Goal: Task Accomplishment & Management: Manage account settings

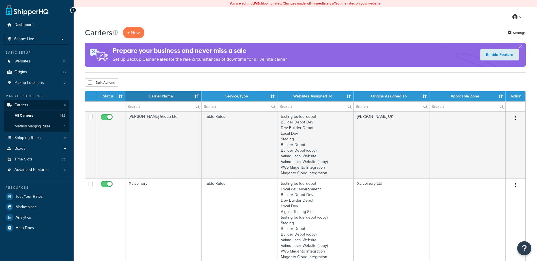
select select "15"
click at [141, 108] on input "text" at bounding box center [163, 107] width 76 height 10
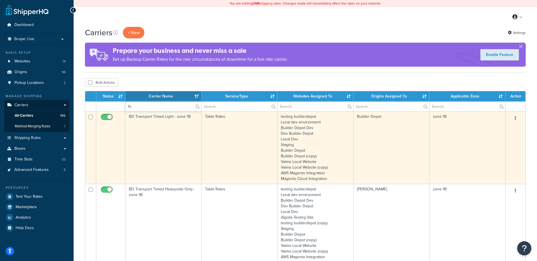
type input "1b"
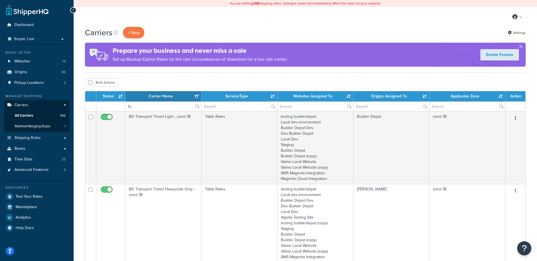
click at [154, 134] on td "BD Transport Timed Light - zone 1B" at bounding box center [163, 147] width 76 height 73
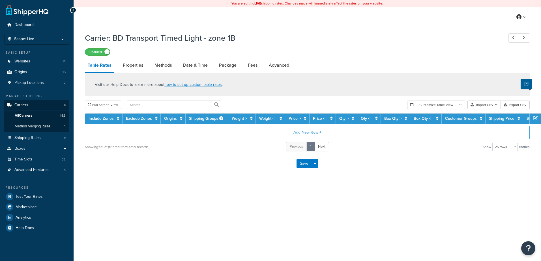
select select "25"
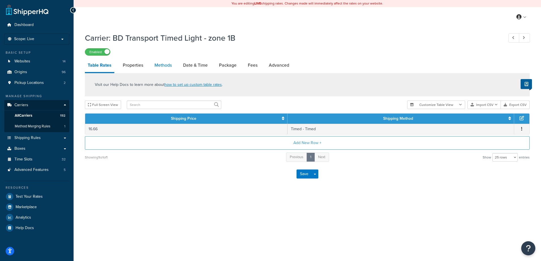
drag, startPoint x: 0, startPoint y: 0, endPoint x: 165, endPoint y: 65, distance: 177.1
click at [165, 65] on link "Methods" at bounding box center [163, 66] width 23 height 14
select select "25"
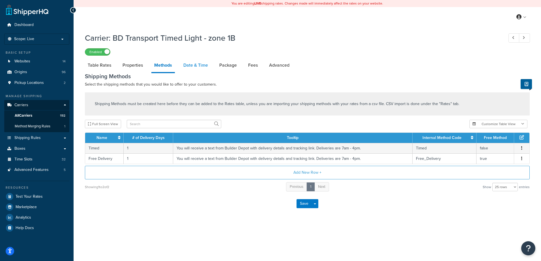
click at [192, 65] on link "Date & Time" at bounding box center [196, 66] width 30 height 14
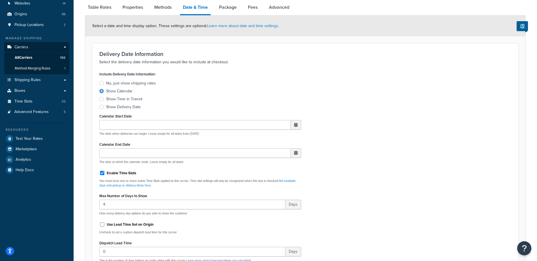
scroll to position [170, 0]
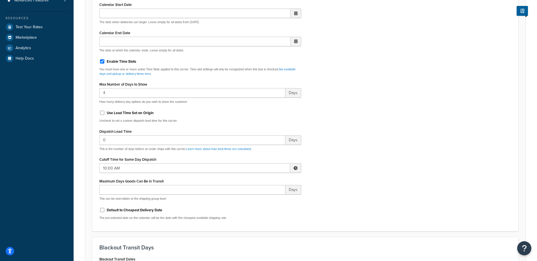
click at [294, 168] on span at bounding box center [295, 168] width 4 height 4
click at [256, 195] on span "▼" at bounding box center [253, 197] width 11 height 11
type input "7:00 AM"
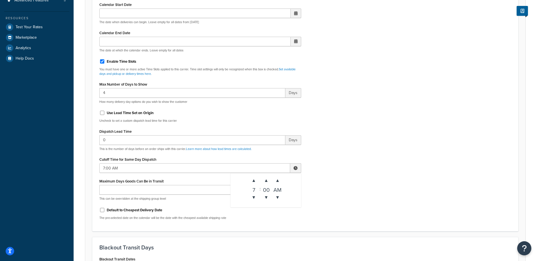
click at [356, 171] on div "Include Delivery Date Information: No, just show shipping rates Show Calendar S…" at bounding box center [305, 91] width 420 height 266
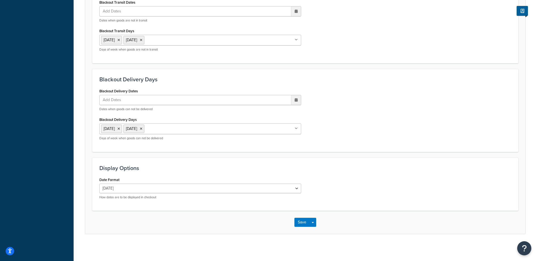
scroll to position [428, 0]
click at [297, 222] on button "Save" at bounding box center [301, 221] width 15 height 9
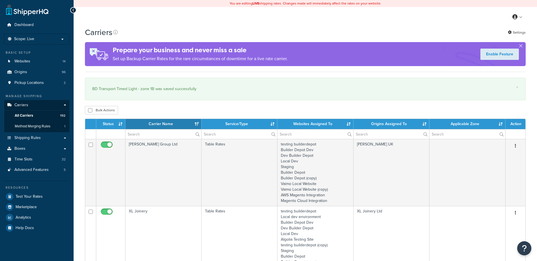
select select "15"
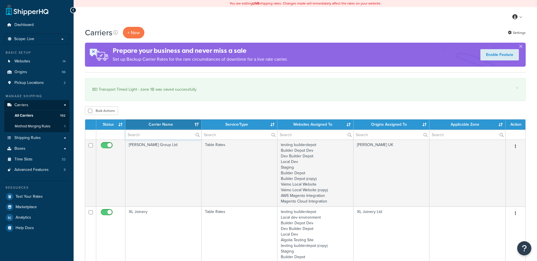
click at [140, 134] on input "text" at bounding box center [163, 135] width 76 height 10
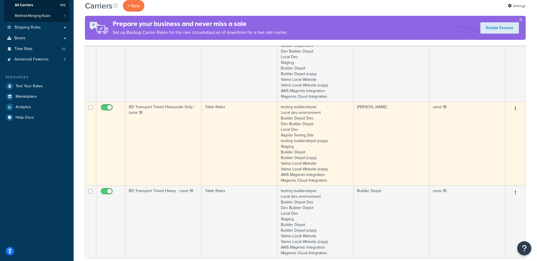
scroll to position [141, 0]
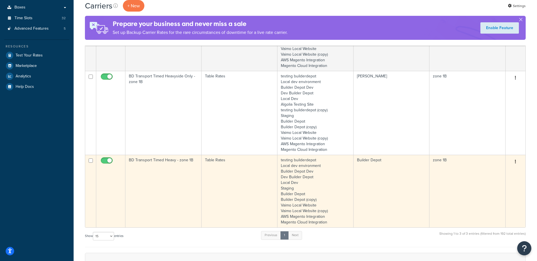
type input "1b"
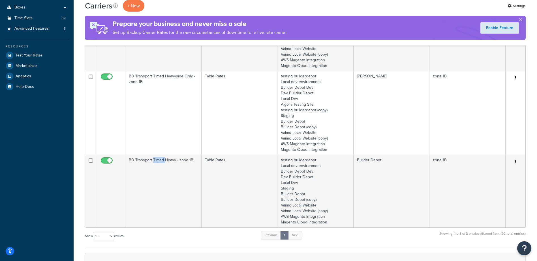
click at [158, 171] on td "BD Transport Timed Heavy - zone 1B" at bounding box center [163, 191] width 76 height 73
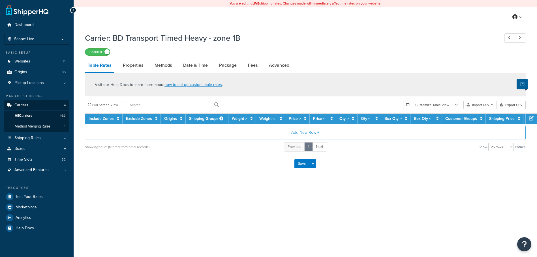
select select "25"
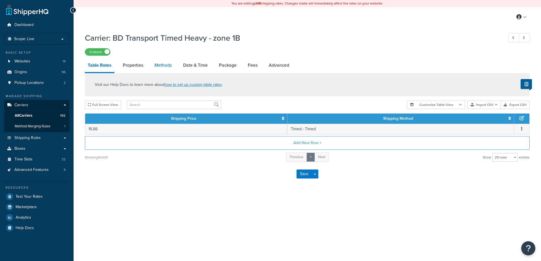
click at [166, 65] on link "Methods" at bounding box center [163, 66] width 23 height 14
select select "25"
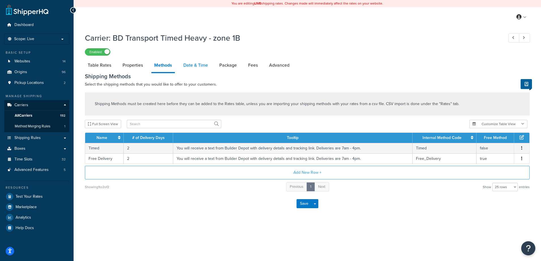
click at [195, 63] on link "Date & Time" at bounding box center [196, 66] width 30 height 14
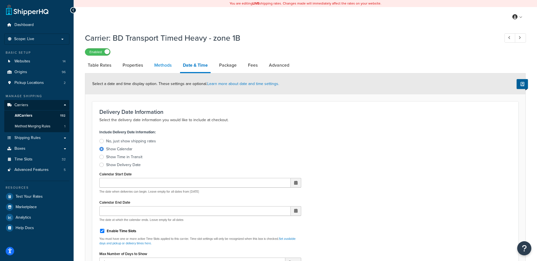
click at [166, 66] on link "Methods" at bounding box center [162, 66] width 23 height 14
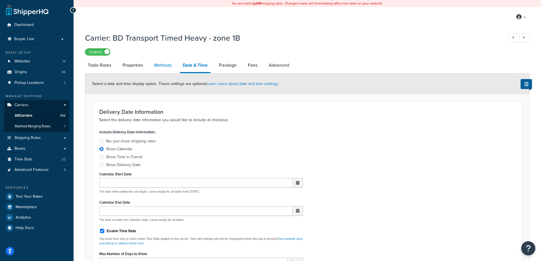
select select "25"
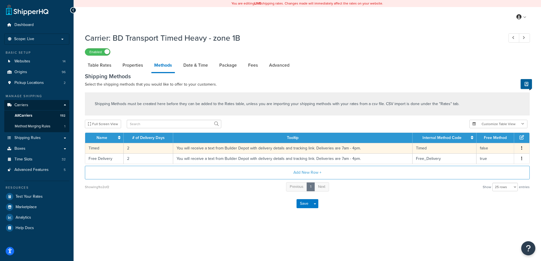
click at [140, 145] on td "2" at bounding box center [149, 148] width 50 height 10
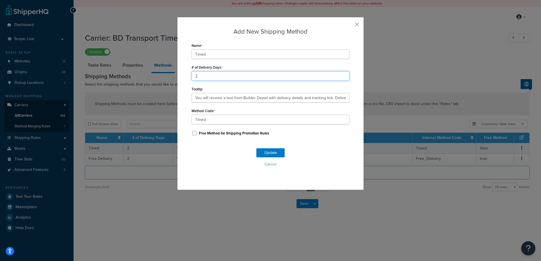
drag, startPoint x: 198, startPoint y: 76, endPoint x: 180, endPoint y: 79, distance: 17.8
click at [180, 79] on div "Add New Shipping Method Name Timed # of Delivery Days 2 Tooltip You will receiv…" at bounding box center [270, 103] width 187 height 173
type input "1"
click at [270, 151] on button "Update" at bounding box center [270, 153] width 28 height 9
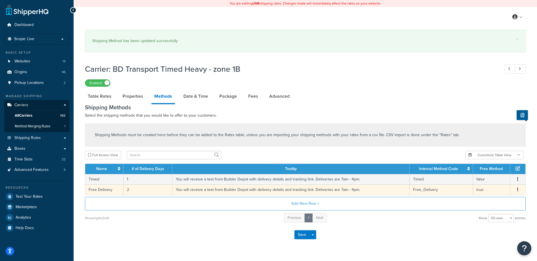
click at [135, 186] on td "2" at bounding box center [147, 190] width 49 height 10
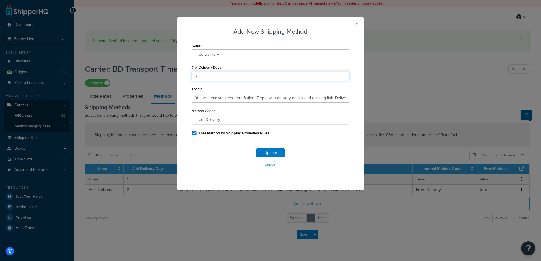
drag, startPoint x: 163, startPoint y: 72, endPoint x: 140, endPoint y: 70, distance: 23.6
click at [140, 70] on div "Add New Shipping Method Name Free Delivery # of Delivery Days 2 Tooltip You wil…" at bounding box center [270, 130] width 541 height 261
type input "1"
click at [263, 151] on button "Update" at bounding box center [270, 153] width 28 height 9
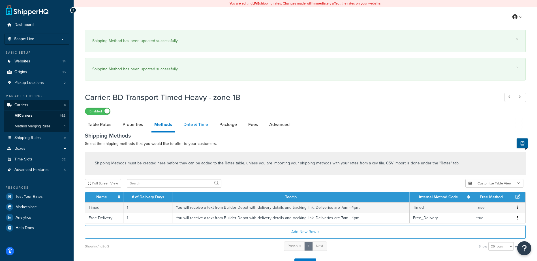
click at [195, 123] on link "Date & Time" at bounding box center [196, 125] width 30 height 14
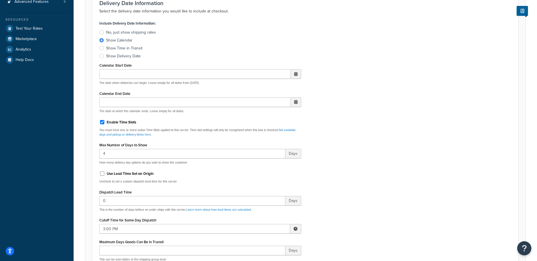
scroll to position [198, 0]
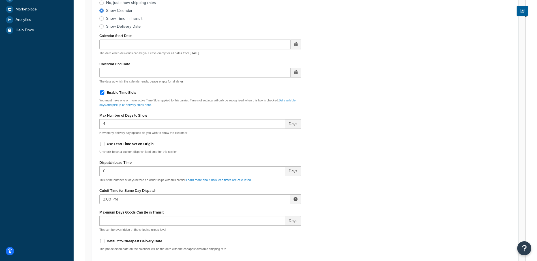
click at [296, 199] on span at bounding box center [295, 200] width 4 height 4
click at [250, 231] on span "▼" at bounding box center [253, 228] width 11 height 11
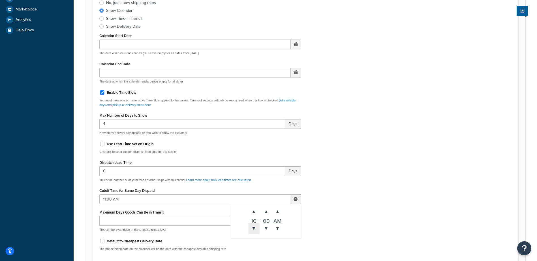
click at [250, 231] on span "▼" at bounding box center [253, 228] width 11 height 11
type input "7:00 AM"
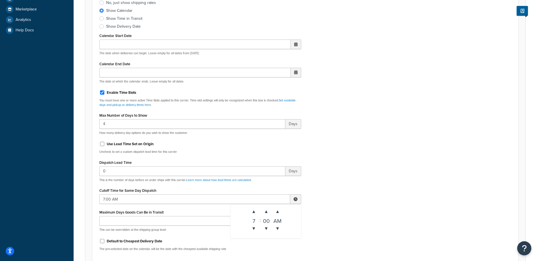
click at [391, 197] on div "Include Delivery Date Information: No, just show shipping rates Show Calendar S…" at bounding box center [305, 123] width 420 height 266
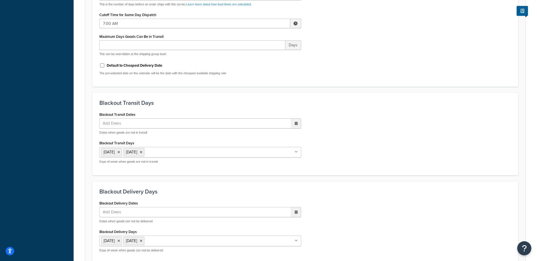
scroll to position [481, 0]
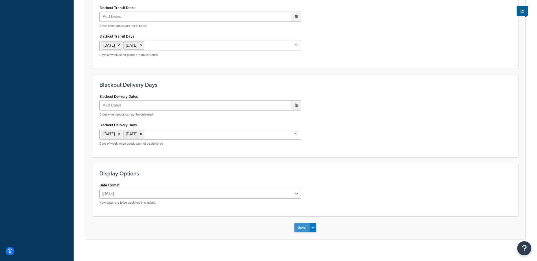
click at [298, 227] on button "Save" at bounding box center [301, 228] width 15 height 9
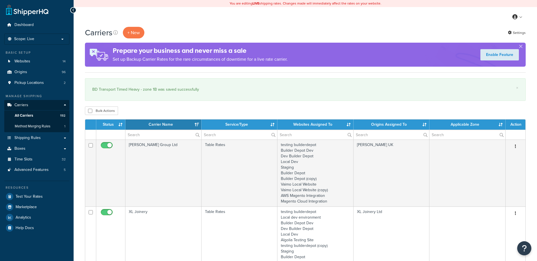
select select "15"
click at [136, 136] on input "text" at bounding box center [163, 135] width 76 height 10
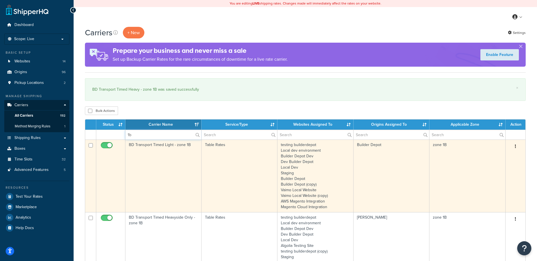
type input "1b"
click at [171, 175] on td "BD Transport Timed Light - zone 1B" at bounding box center [163, 176] width 76 height 73
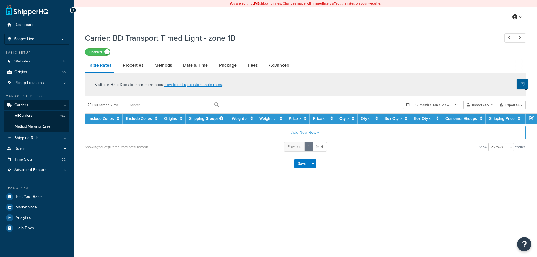
select select "25"
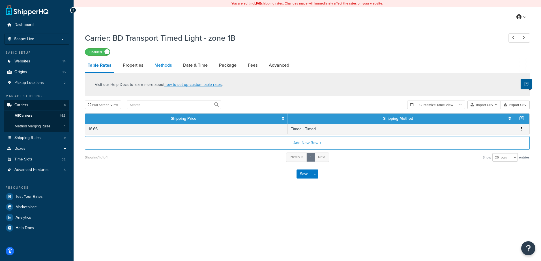
drag, startPoint x: 0, startPoint y: 0, endPoint x: 162, endPoint y: 68, distance: 176.0
click at [162, 68] on link "Methods" at bounding box center [163, 66] width 23 height 14
select select "25"
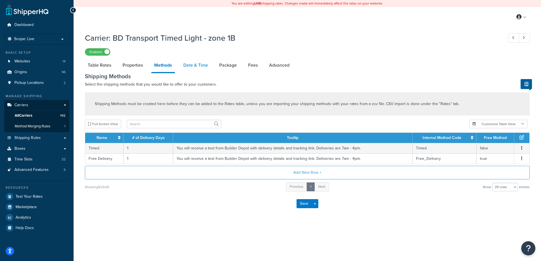
click at [202, 67] on link "Date & Time" at bounding box center [196, 66] width 30 height 14
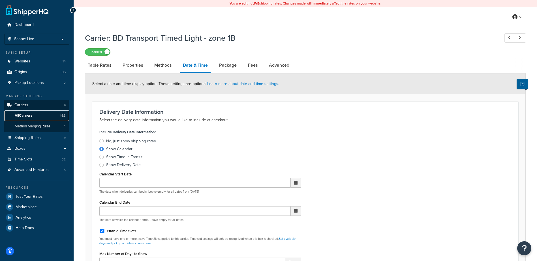
click at [31, 114] on span "All Carriers" at bounding box center [24, 115] width 18 height 5
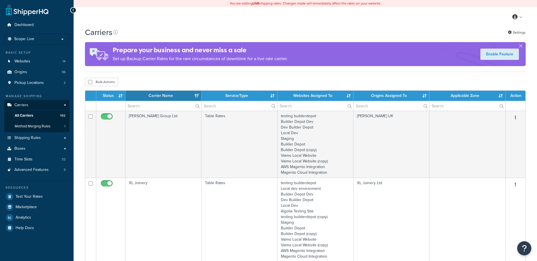
select select "15"
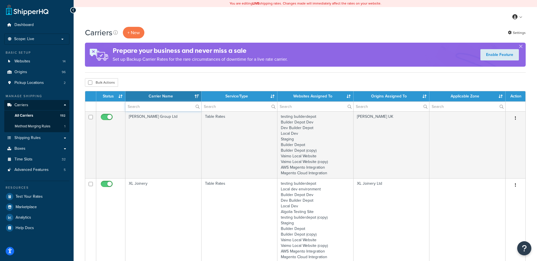
click at [151, 108] on input "text" at bounding box center [163, 107] width 76 height 10
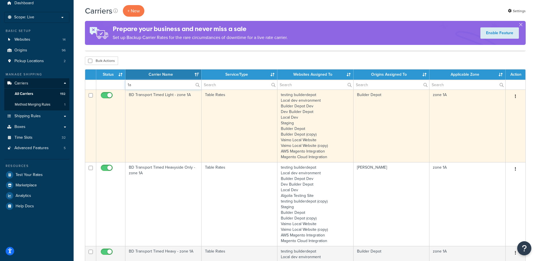
scroll to position [141, 0]
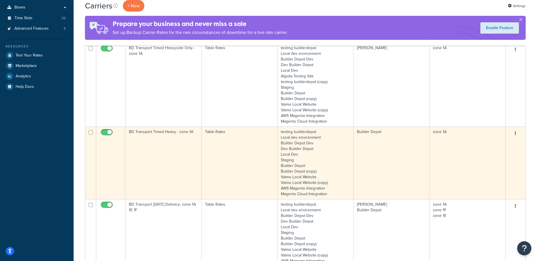
type input "1a"
click at [181, 151] on td "BD Transport Timed Heavy - zone 1A" at bounding box center [163, 163] width 76 height 73
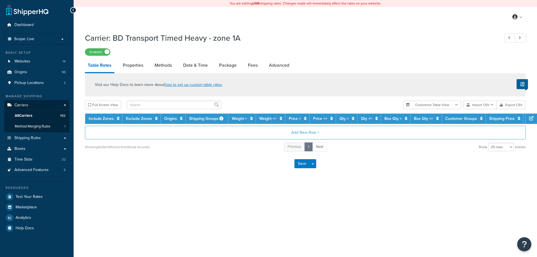
select select "25"
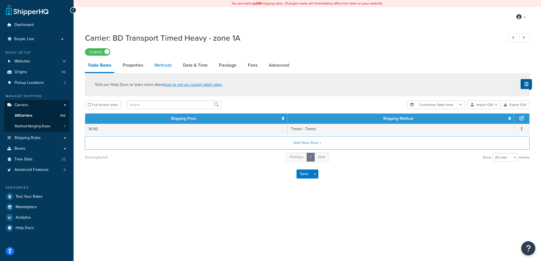
click at [169, 63] on link "Methods" at bounding box center [163, 66] width 23 height 14
select select "25"
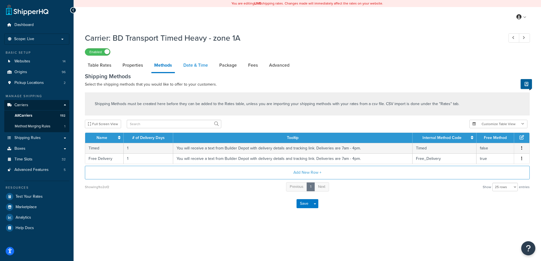
click at [194, 65] on link "Date & Time" at bounding box center [196, 66] width 30 height 14
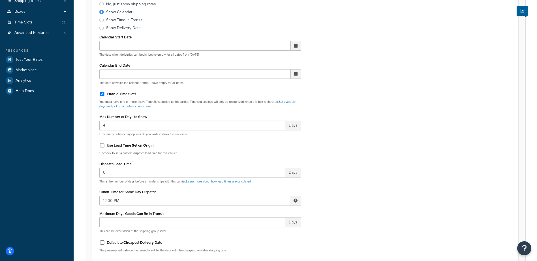
scroll to position [141, 0]
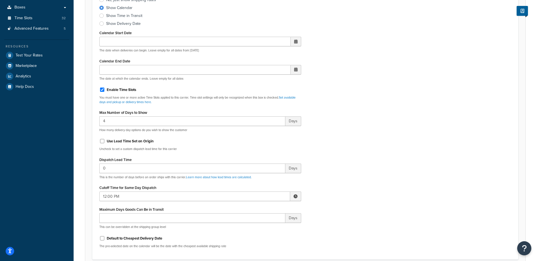
click at [296, 199] on span at bounding box center [295, 197] width 11 height 10
click at [253, 224] on span "▼" at bounding box center [253, 225] width 11 height 11
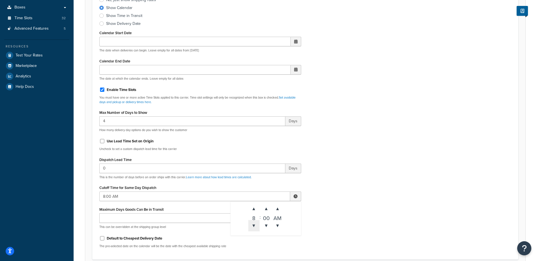
click at [254, 224] on span "▼" at bounding box center [253, 225] width 11 height 11
type input "7:00 AM"
click at [364, 175] on div "Include Delivery Date Information: No, just show shipping rates Show Calendar S…" at bounding box center [305, 120] width 420 height 266
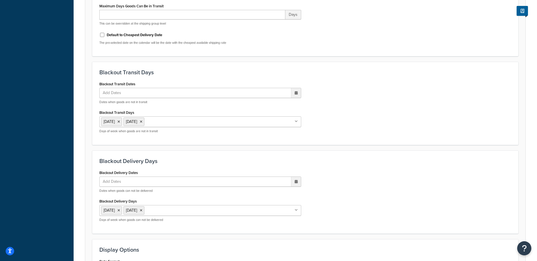
scroll to position [428, 0]
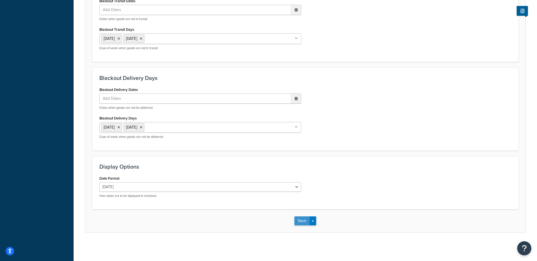
click at [304, 221] on button "Save" at bounding box center [301, 221] width 15 height 9
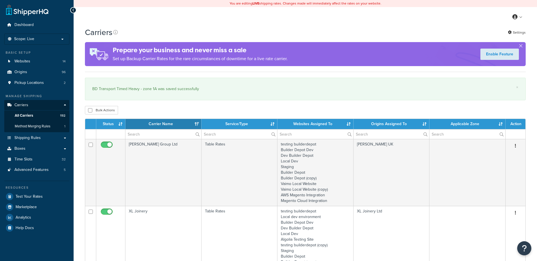
select select "15"
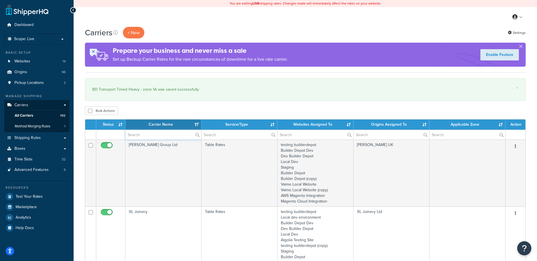
click at [137, 133] on input "text" at bounding box center [163, 135] width 76 height 10
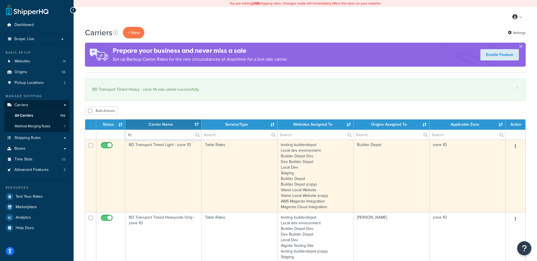
type input "1d"
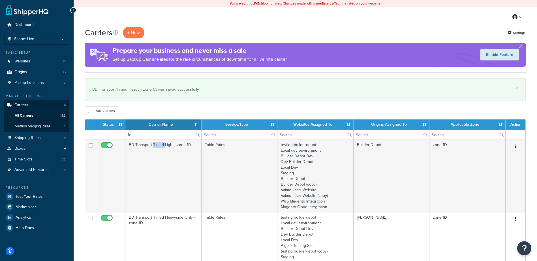
click at [161, 158] on td "BD Transport Timed Light - zone 1D" at bounding box center [163, 176] width 76 height 73
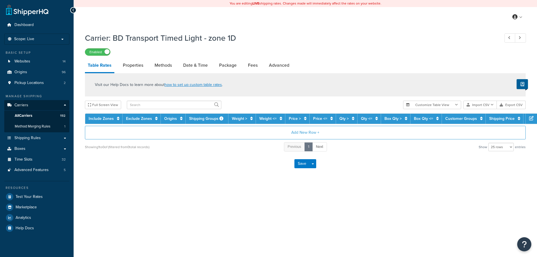
select select "25"
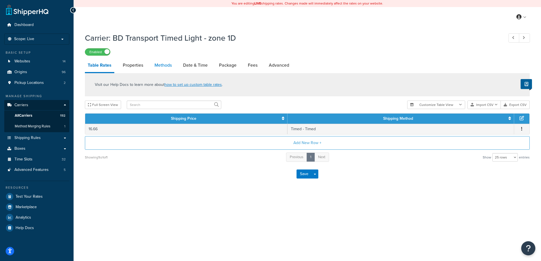
drag, startPoint x: 0, startPoint y: 0, endPoint x: 165, endPoint y: 65, distance: 177.1
click at [165, 65] on link "Methods" at bounding box center [163, 66] width 23 height 14
select select "25"
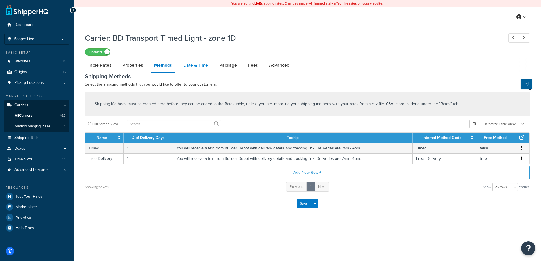
click at [200, 66] on link "Date & Time" at bounding box center [196, 66] width 30 height 14
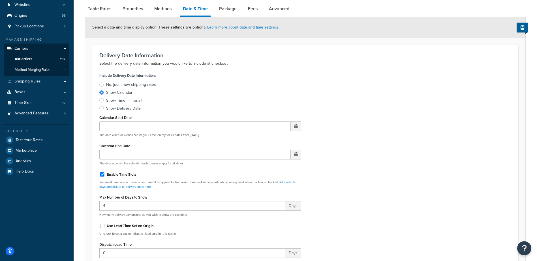
scroll to position [141, 0]
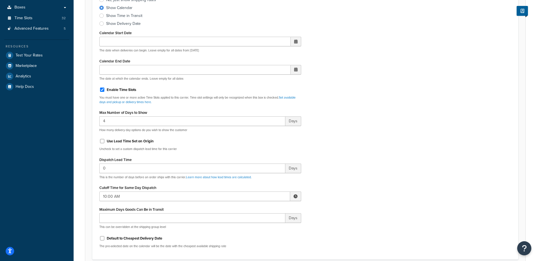
click at [292, 196] on span at bounding box center [295, 197] width 11 height 10
click at [252, 224] on span "▼" at bounding box center [253, 225] width 11 height 11
type input "7:00 AM"
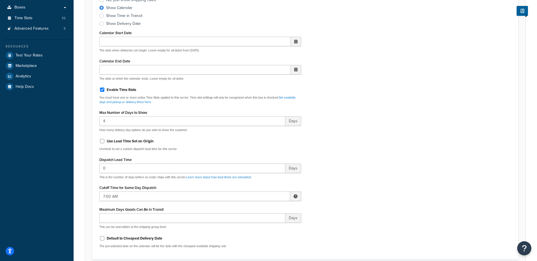
drag, startPoint x: 334, startPoint y: 187, endPoint x: 331, endPoint y: 179, distance: 8.9
click at [334, 188] on div "Include Delivery Date Information: No, just show shipping rates Show Calendar S…" at bounding box center [305, 120] width 420 height 266
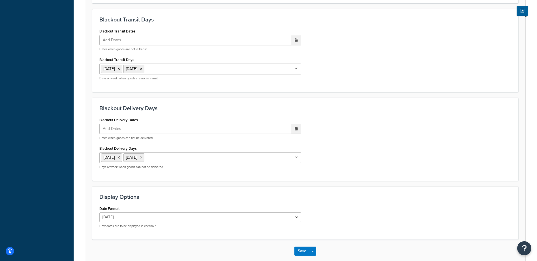
scroll to position [428, 0]
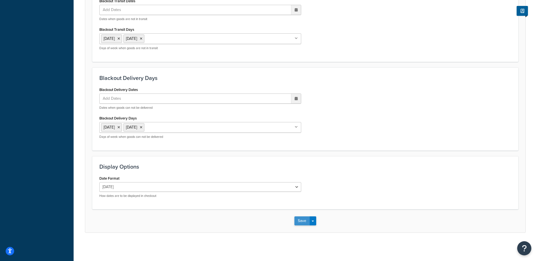
click at [303, 221] on button "Save" at bounding box center [301, 221] width 15 height 9
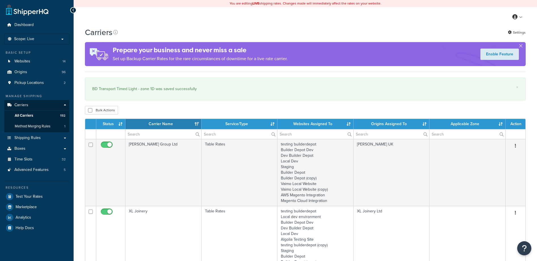
select select "15"
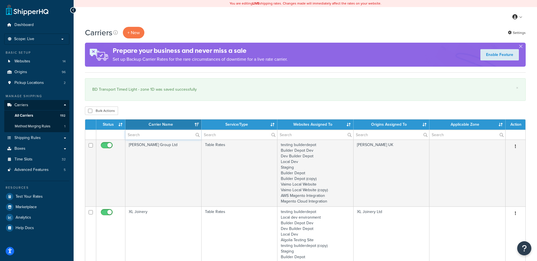
click at [156, 137] on input "text" at bounding box center [163, 135] width 76 height 10
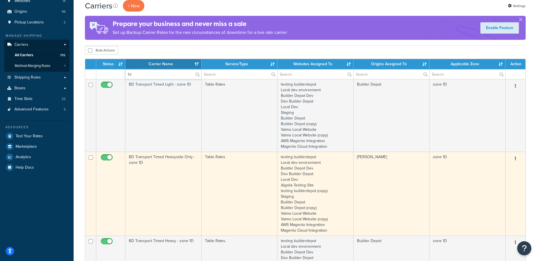
scroll to position [141, 0]
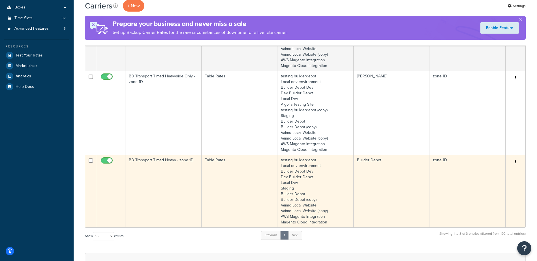
type input "1d"
click at [160, 164] on td "BD Transport Timed Heavy - zone 1D" at bounding box center [163, 191] width 76 height 73
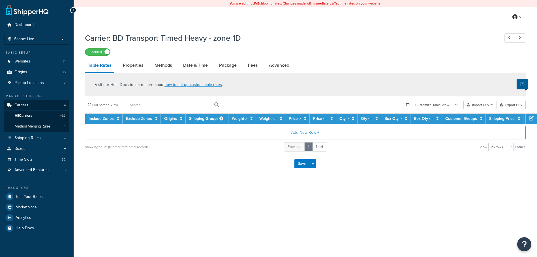
select select "25"
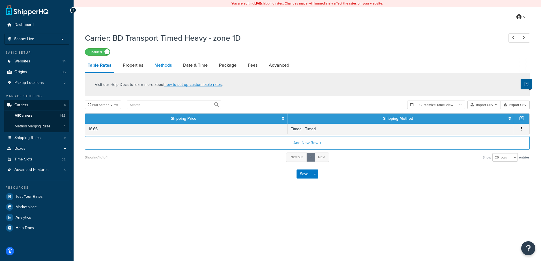
click at [163, 67] on link "Methods" at bounding box center [163, 66] width 23 height 14
select select "25"
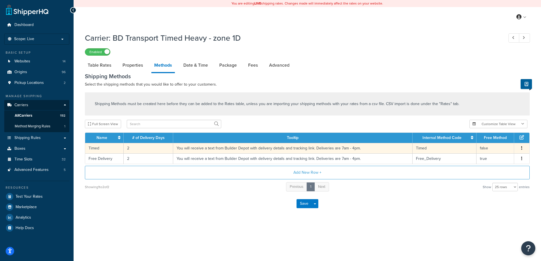
click at [134, 150] on td "2" at bounding box center [149, 148] width 50 height 10
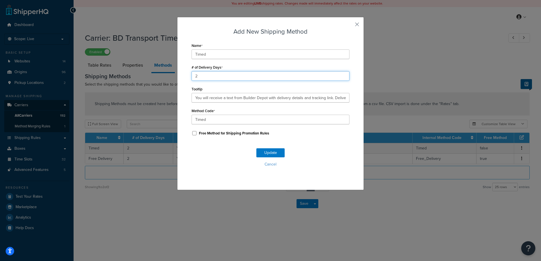
drag, startPoint x: 154, startPoint y: 69, endPoint x: 136, endPoint y: 71, distance: 17.4
click at [136, 71] on div "Add New Shipping Method Name Timed # of Delivery Days 2 Tooltip You will receiv…" at bounding box center [270, 130] width 541 height 261
type input "1"
click at [265, 151] on button "Update" at bounding box center [270, 153] width 28 height 9
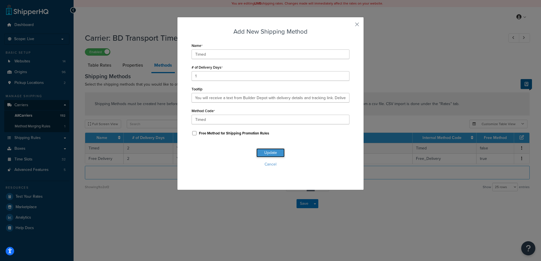
scroll to position [0, 0]
click at [268, 151] on button "Update" at bounding box center [270, 153] width 28 height 9
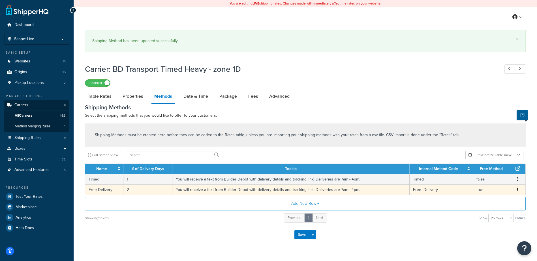
click at [135, 188] on td "2" at bounding box center [147, 190] width 49 height 10
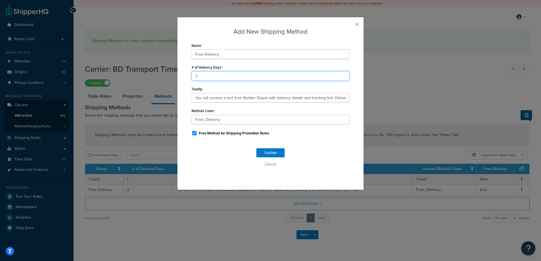
drag, startPoint x: 217, startPoint y: 78, endPoint x: 172, endPoint y: 72, distance: 45.2
click at [172, 72] on div "Add New Shipping Method Name Free Delivery # of Delivery Days 2 Tooltip You wil…" at bounding box center [270, 130] width 541 height 261
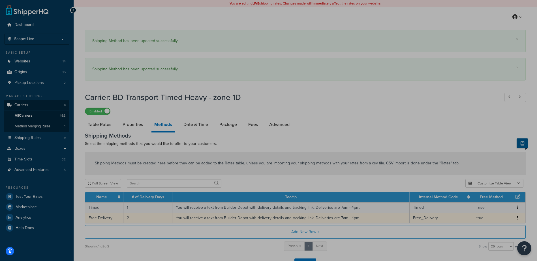
click at [142, 218] on td "2" at bounding box center [147, 218] width 49 height 10
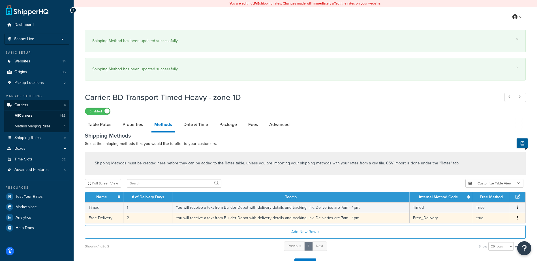
click at [137, 218] on div "Shipping Methods must be created here before they can be added to the Rates tab…" at bounding box center [305, 202] width 449 height 100
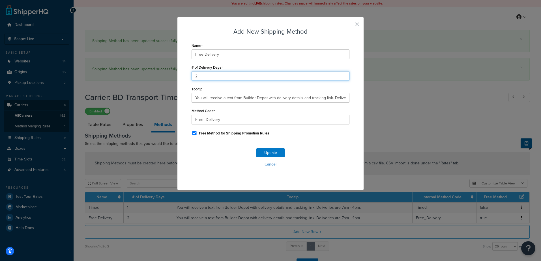
click at [175, 74] on div "Add New Shipping Method Name Free Delivery # of Delivery Days 2 Tooltip You wil…" at bounding box center [270, 130] width 541 height 261
type input "1"
click at [272, 151] on button "Update" at bounding box center [270, 153] width 28 height 9
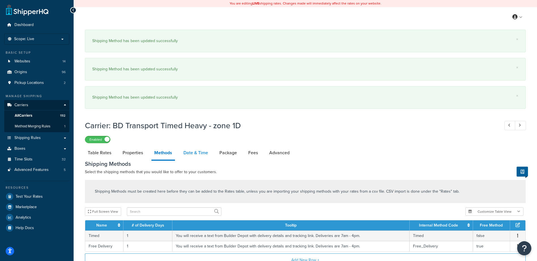
click at [200, 151] on link "Date & Time" at bounding box center [196, 153] width 30 height 14
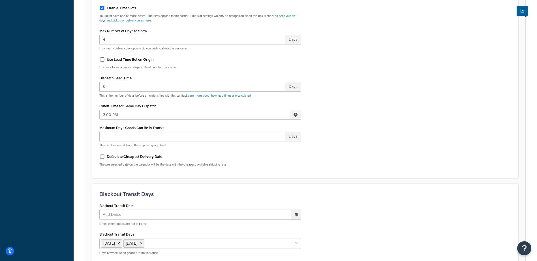
scroll to position [311, 0]
click at [296, 112] on span at bounding box center [295, 115] width 11 height 10
click at [255, 145] on span "▼" at bounding box center [253, 143] width 11 height 11
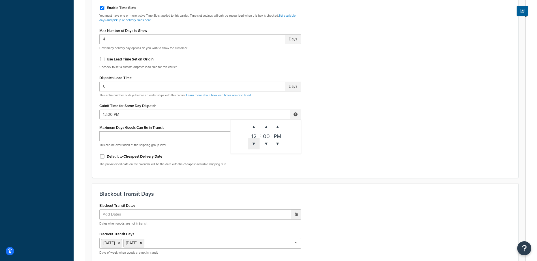
click at [255, 145] on span "▼" at bounding box center [253, 143] width 11 height 11
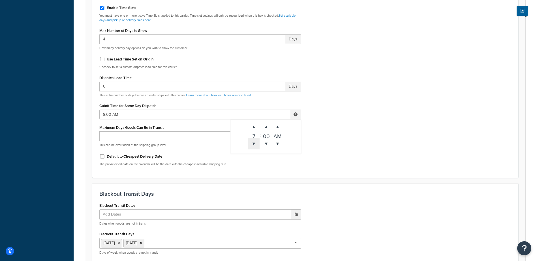
type input "7:00 AM"
click at [346, 124] on div "Include Delivery Date Information: No, just show shipping rates Show Calendar S…" at bounding box center [305, 38] width 420 height 266
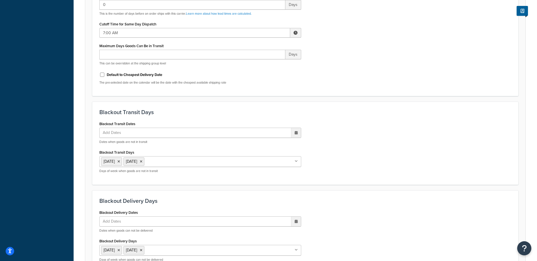
scroll to position [516, 0]
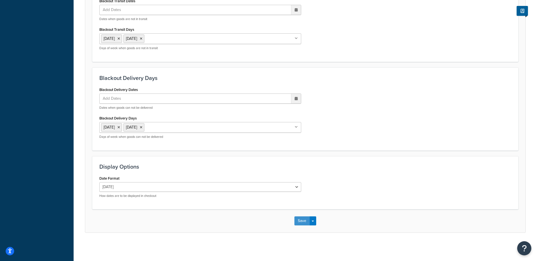
click at [295, 219] on button "Save" at bounding box center [301, 221] width 15 height 9
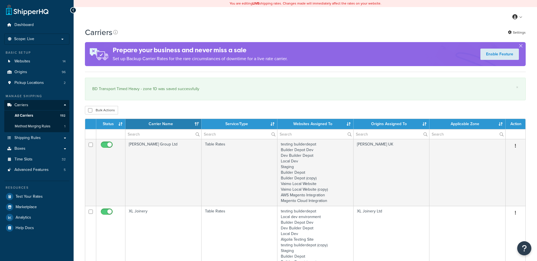
select select "15"
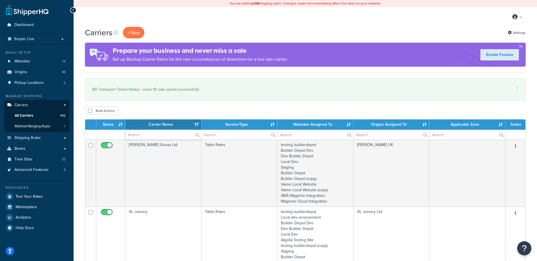
click at [132, 137] on input "text" at bounding box center [163, 135] width 76 height 10
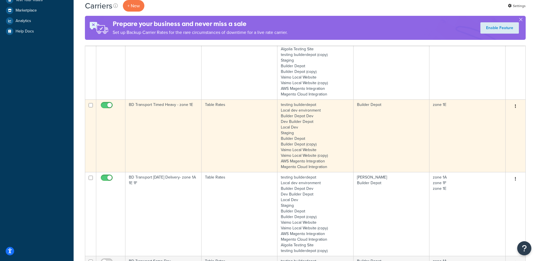
scroll to position [198, 0]
type input "1e"
click at [174, 125] on td "BD Transport Timed Heavy - zone 1E" at bounding box center [163, 134] width 76 height 73
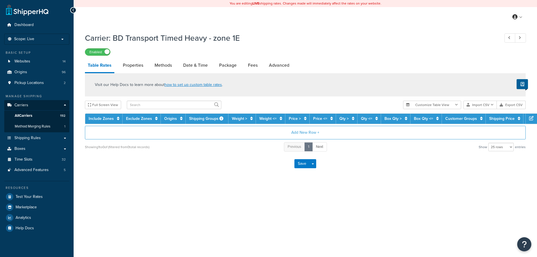
select select "25"
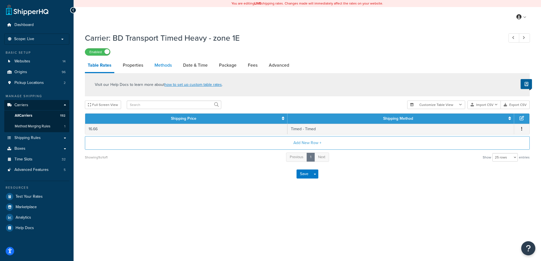
drag, startPoint x: 0, startPoint y: 0, endPoint x: 162, endPoint y: 67, distance: 175.2
click at [162, 67] on link "Methods" at bounding box center [163, 66] width 23 height 14
select select "25"
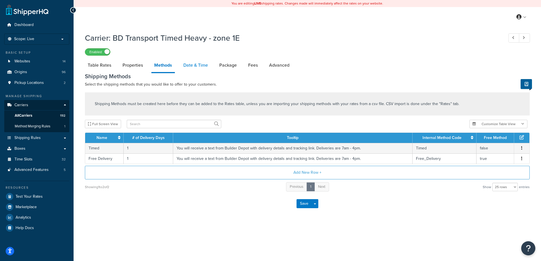
click at [193, 66] on link "Date & Time" at bounding box center [196, 66] width 30 height 14
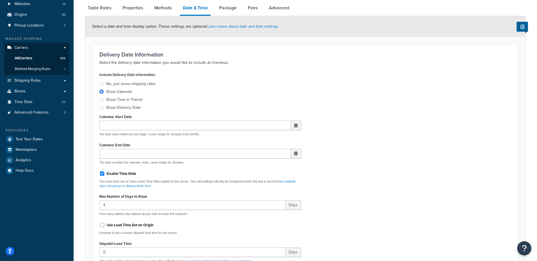
scroll to position [198, 0]
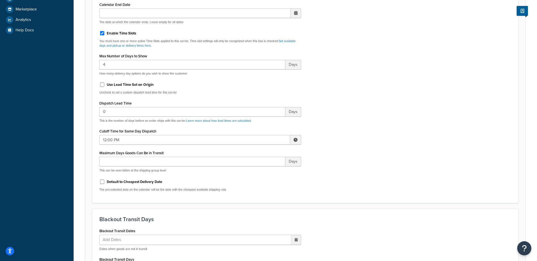
click at [293, 140] on span at bounding box center [295, 140] width 4 height 4
click at [256, 168] on span "▼" at bounding box center [253, 169] width 11 height 11
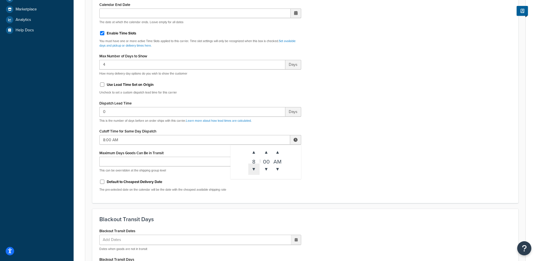
click at [256, 168] on span "▼" at bounding box center [253, 169] width 11 height 11
type input "7:00 AM"
click at [341, 161] on div "Include Delivery Date Information: No, just show shipping rates Show Calendar S…" at bounding box center [305, 63] width 420 height 266
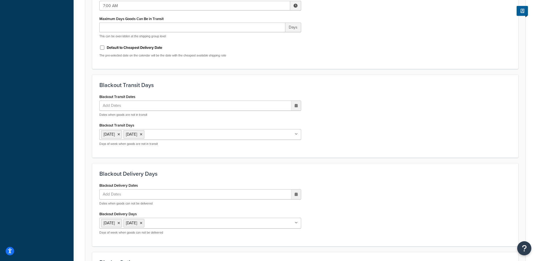
scroll to position [396, 0]
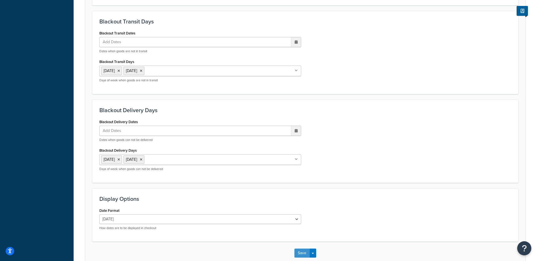
click at [297, 252] on button "Save" at bounding box center [301, 253] width 15 height 9
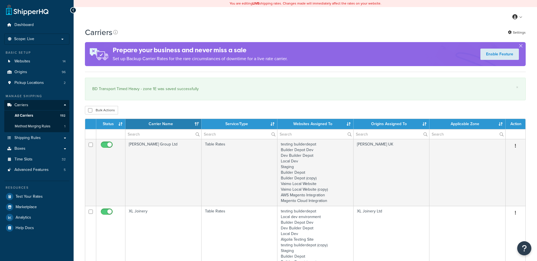
select select "15"
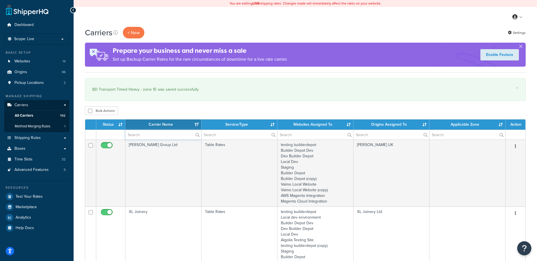
click at [134, 134] on input "text" at bounding box center [163, 135] width 76 height 10
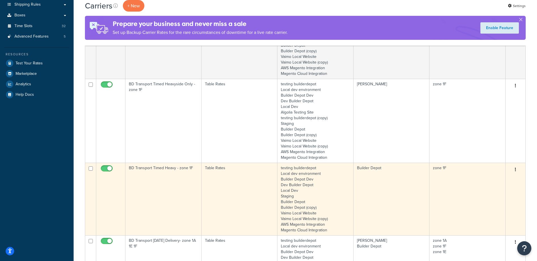
scroll to position [141, 0]
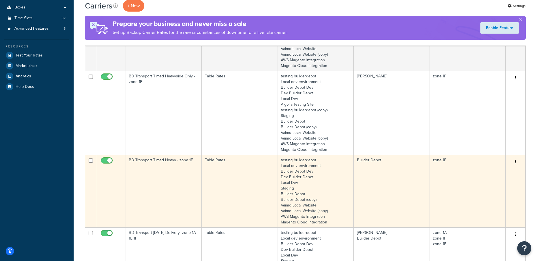
type input "1f"
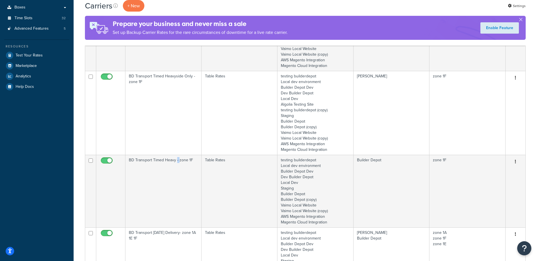
click at [176, 183] on td "BD Transport Timed Heavy - zone 1F" at bounding box center [163, 191] width 76 height 73
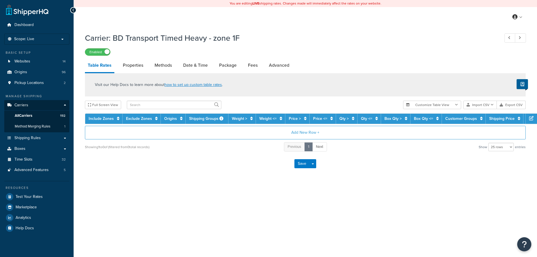
select select "25"
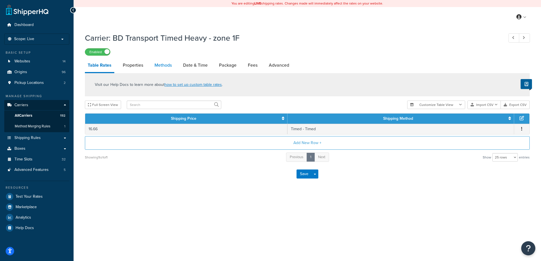
click at [165, 64] on link "Methods" at bounding box center [163, 66] width 23 height 14
select select "25"
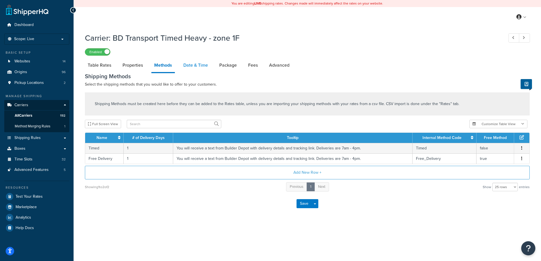
click at [188, 65] on link "Date & Time" at bounding box center [196, 66] width 30 height 14
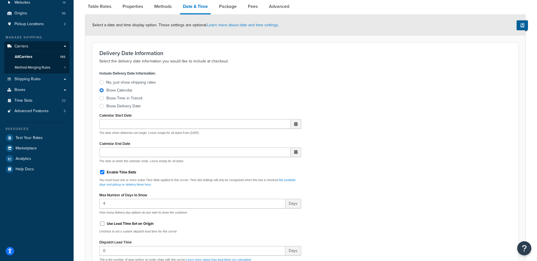
scroll to position [141, 0]
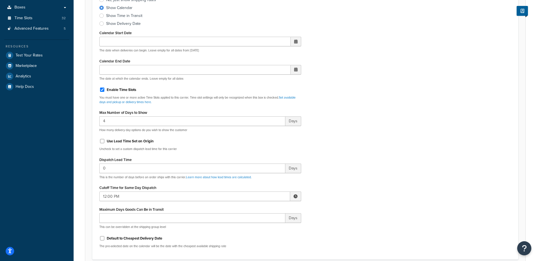
click at [297, 197] on span at bounding box center [295, 197] width 11 height 10
click at [253, 223] on span "▼" at bounding box center [253, 225] width 11 height 11
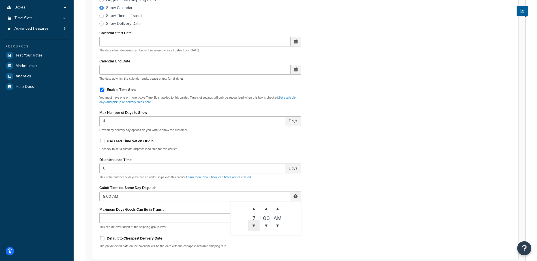
click at [253, 223] on span "▼" at bounding box center [253, 225] width 11 height 11
type input "7:00 AM"
click at [375, 179] on div "Include Delivery Date Information: No, just show shipping rates Show Calendar S…" at bounding box center [305, 120] width 420 height 266
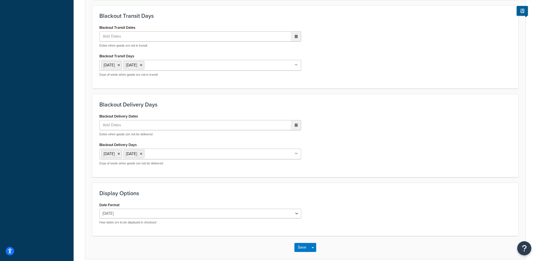
scroll to position [428, 0]
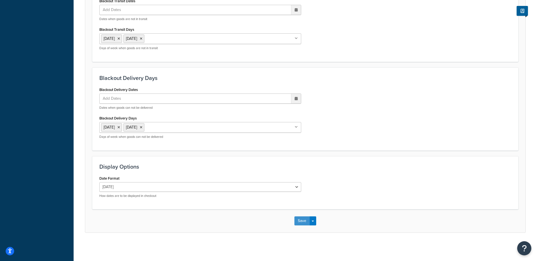
click at [302, 220] on button "Save" at bounding box center [301, 221] width 15 height 9
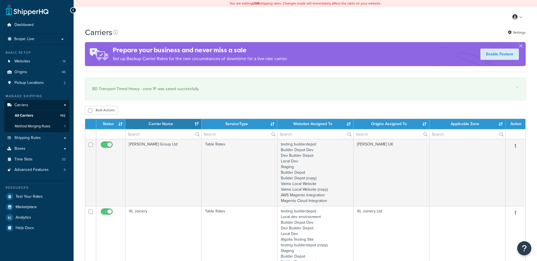
select select "15"
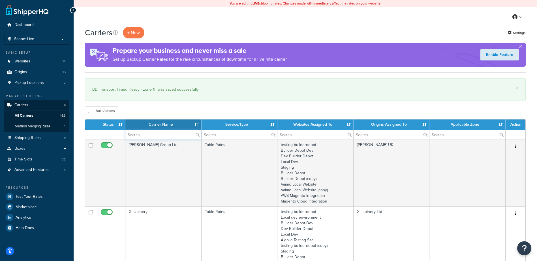
click at [137, 135] on input "text" at bounding box center [163, 135] width 76 height 10
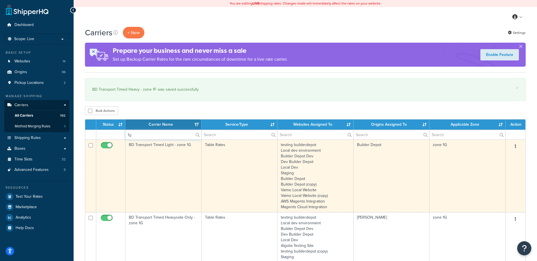
type input "1g"
click at [160, 158] on td "BD Transport Timed Light - zone 1G" at bounding box center [163, 176] width 76 height 73
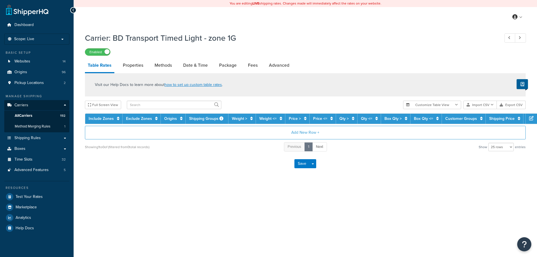
select select "25"
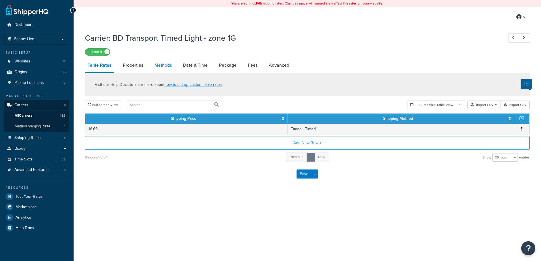
drag, startPoint x: 0, startPoint y: 0, endPoint x: 166, endPoint y: 66, distance: 178.1
click at [166, 66] on link "Methods" at bounding box center [163, 66] width 23 height 14
select select "25"
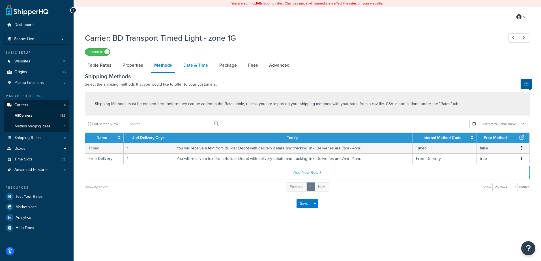
click at [196, 63] on link "Date & Time" at bounding box center [196, 66] width 30 height 14
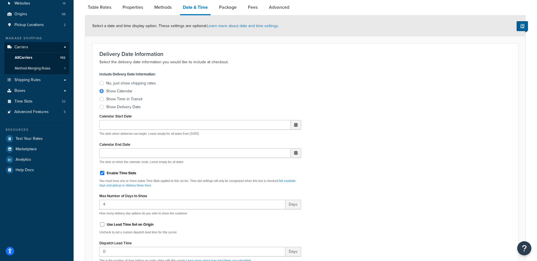
scroll to position [198, 0]
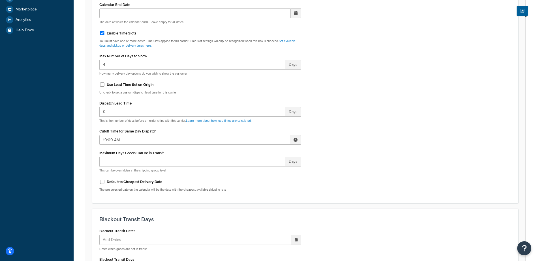
click at [295, 139] on span at bounding box center [295, 140] width 4 height 4
click at [255, 168] on span "▼" at bounding box center [253, 169] width 11 height 11
type input "7:00 AM"
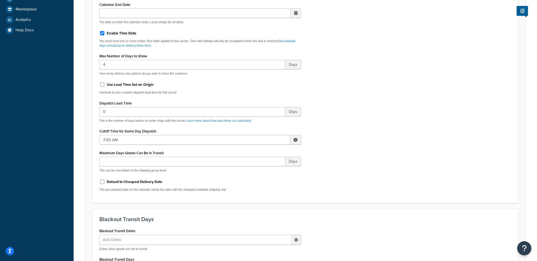
click at [342, 155] on div "Include Delivery Date Information: No, just show shipping rates Show Calendar S…" at bounding box center [305, 63] width 420 height 266
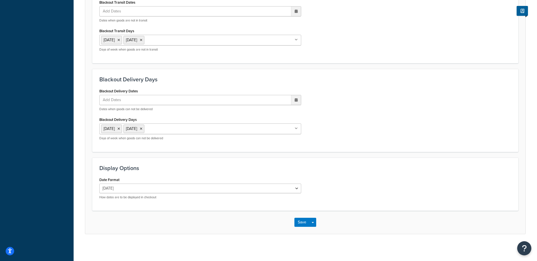
scroll to position [428, 0]
click at [301, 220] on button "Save" at bounding box center [301, 221] width 15 height 9
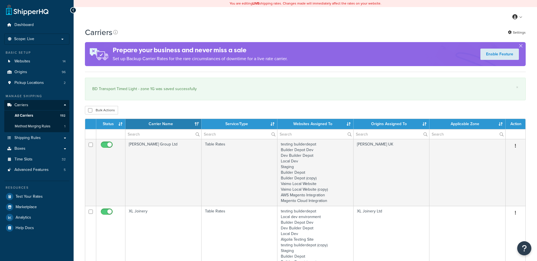
select select "15"
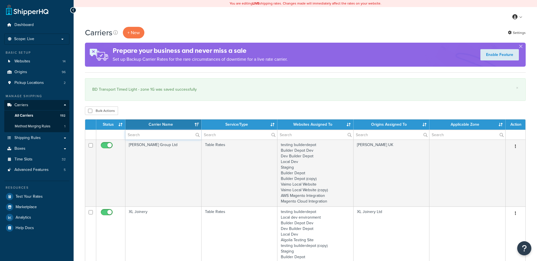
click at [140, 134] on input "text" at bounding box center [163, 135] width 76 height 10
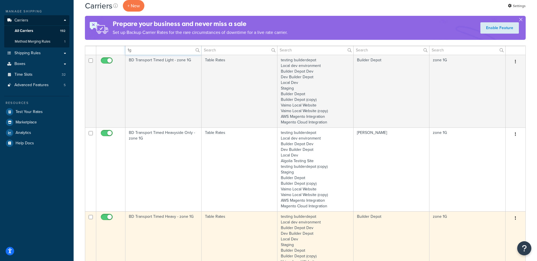
scroll to position [170, 0]
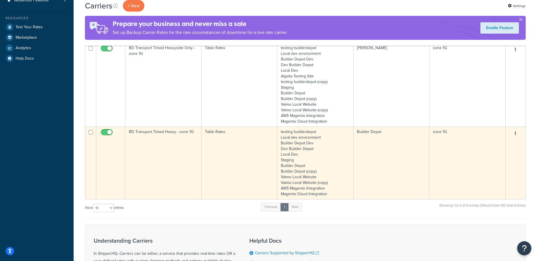
type input "1g"
click at [166, 161] on td "BD Transport Timed Heavy - zone 1G" at bounding box center [163, 163] width 76 height 73
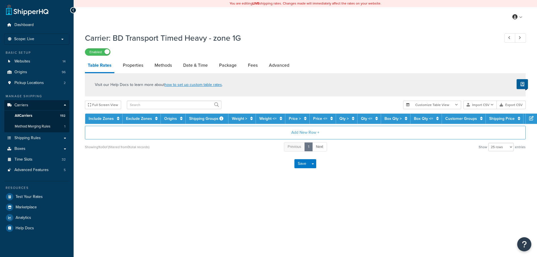
select select "25"
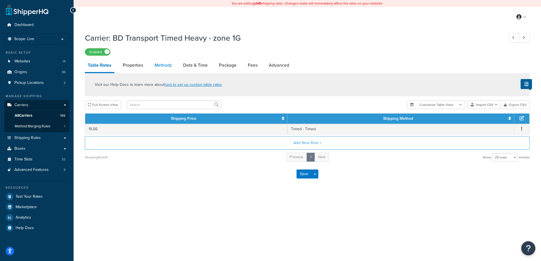
click at [157, 65] on link "Methods" at bounding box center [163, 66] width 23 height 14
select select "25"
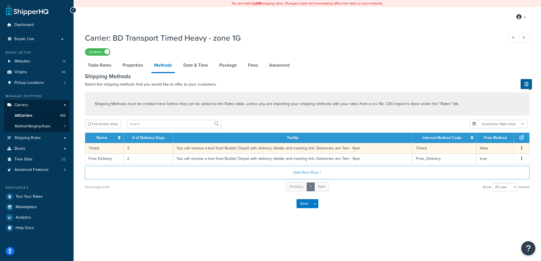
click at [131, 149] on td "2" at bounding box center [149, 148] width 50 height 10
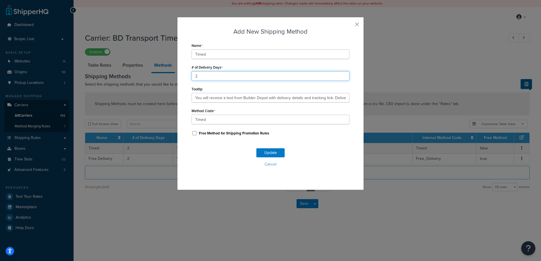
drag, startPoint x: 206, startPoint y: 75, endPoint x: 159, endPoint y: 81, distance: 47.1
click at [160, 81] on div "Add New Shipping Method Name Timed # of Delivery Days 2 Tooltip You will receiv…" at bounding box center [270, 130] width 541 height 261
type input "1"
click at [270, 154] on button "Update" at bounding box center [270, 153] width 28 height 9
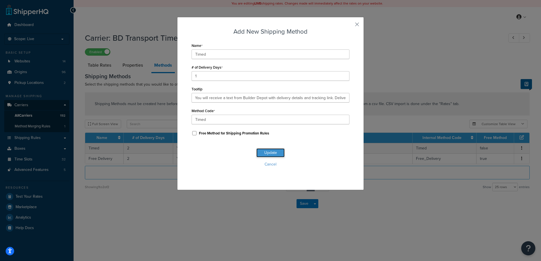
scroll to position [0, 0]
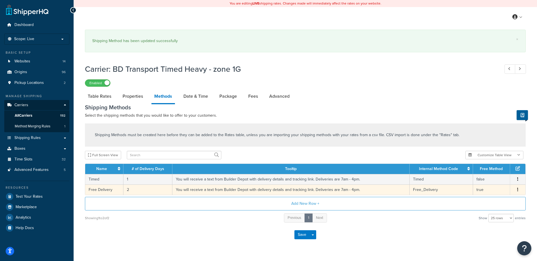
click at [145, 188] on td "2" at bounding box center [147, 190] width 49 height 10
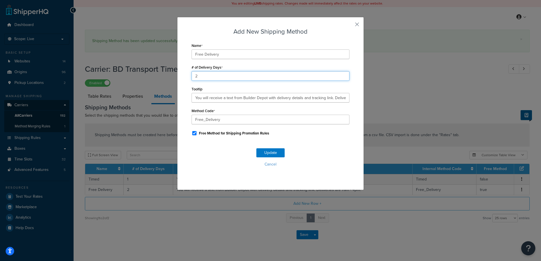
drag, startPoint x: 208, startPoint y: 76, endPoint x: 185, endPoint y: 70, distance: 23.5
click at [185, 70] on div "Add New Shipping Method Name Free Delivery # of Delivery Days 2 Tooltip You wil…" at bounding box center [270, 103] width 187 height 173
type input "1"
click at [259, 153] on button "Update" at bounding box center [270, 153] width 28 height 9
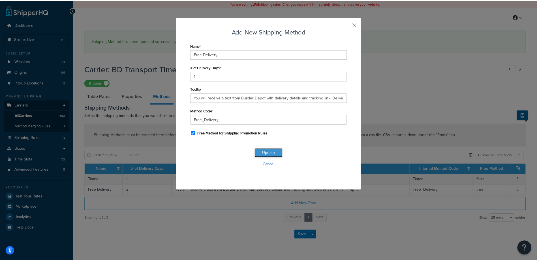
scroll to position [0, 0]
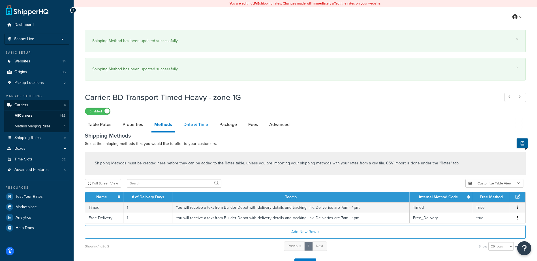
click at [196, 118] on link "Date & Time" at bounding box center [196, 125] width 30 height 14
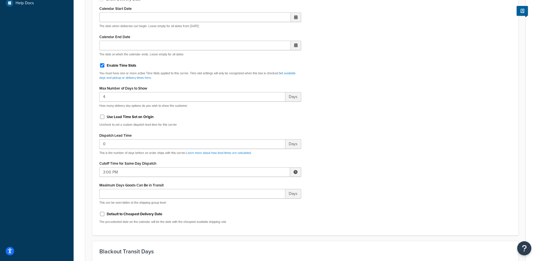
scroll to position [226, 0]
click at [291, 171] on span at bounding box center [295, 171] width 11 height 10
click at [256, 202] on span "▼" at bounding box center [253, 200] width 11 height 11
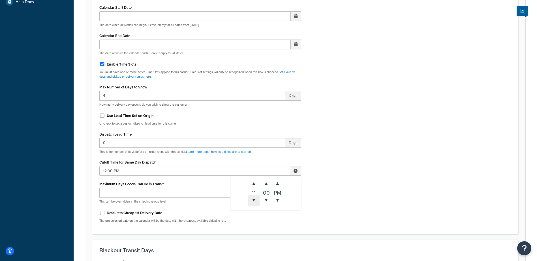
click at [256, 202] on span "▼" at bounding box center [253, 200] width 11 height 11
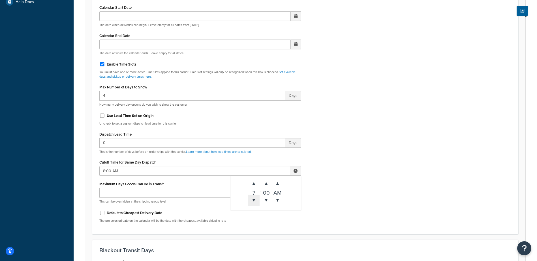
type input "7:00 AM"
click at [343, 176] on div "Include Delivery Date Information: No, just show shipping rates Show Calendar S…" at bounding box center [305, 94] width 420 height 266
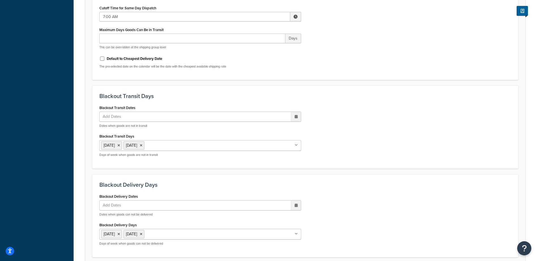
scroll to position [488, 0]
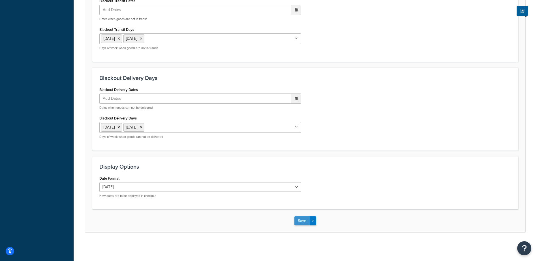
click at [301, 220] on button "Save" at bounding box center [301, 221] width 15 height 9
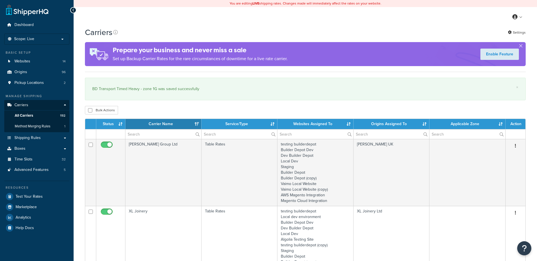
select select "15"
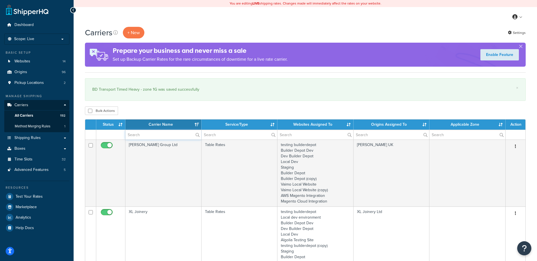
click at [140, 138] on input "text" at bounding box center [163, 135] width 76 height 10
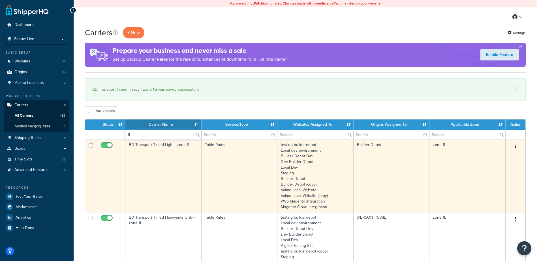
type input "1l"
click at [174, 159] on td "BD Transport Timed Light - zone 1L" at bounding box center [163, 176] width 76 height 73
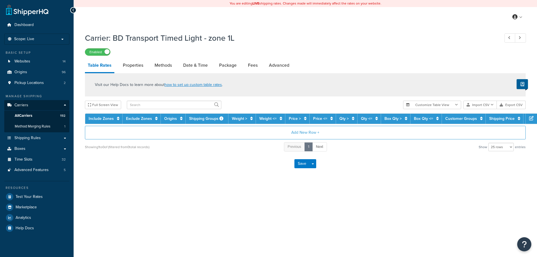
select select "25"
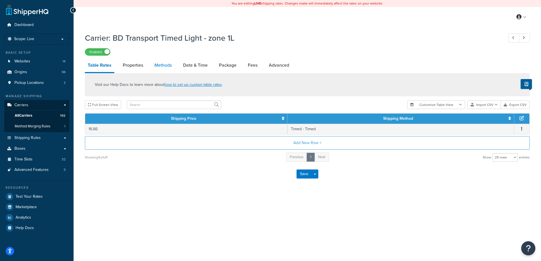
drag, startPoint x: 0, startPoint y: 0, endPoint x: 157, endPoint y: 68, distance: 171.0
click at [157, 68] on link "Methods" at bounding box center [163, 66] width 23 height 14
select select "25"
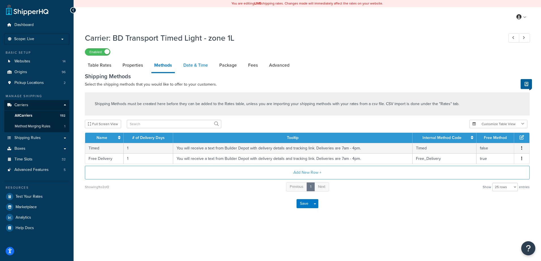
click at [202, 67] on link "Date & Time" at bounding box center [196, 66] width 30 height 14
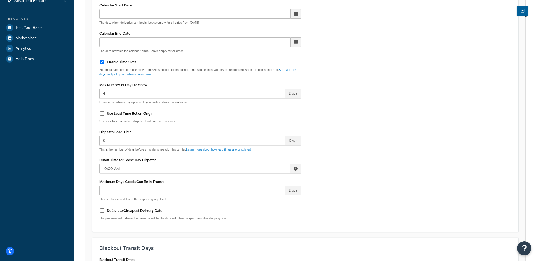
scroll to position [170, 0]
click at [296, 167] on span at bounding box center [295, 168] width 4 height 4
click at [252, 199] on span "▼" at bounding box center [253, 197] width 11 height 11
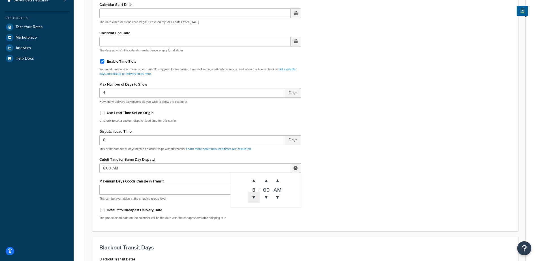
type input "7:00 AM"
click at [390, 169] on div "Include Delivery Date Information: No, just show shipping rates Show Calendar S…" at bounding box center [305, 91] width 420 height 266
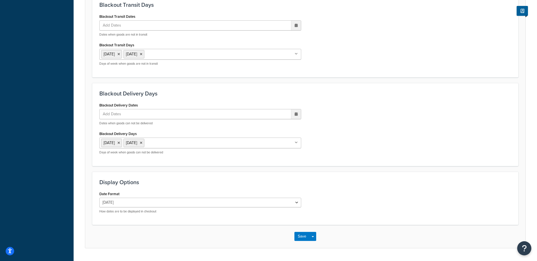
scroll to position [428, 0]
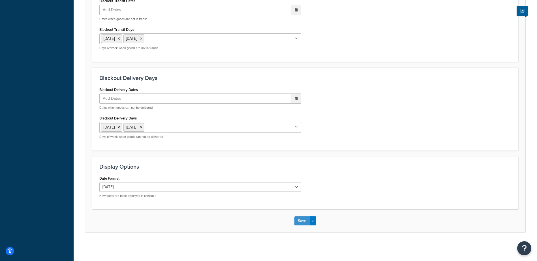
click at [297, 220] on button "Save" at bounding box center [301, 221] width 15 height 9
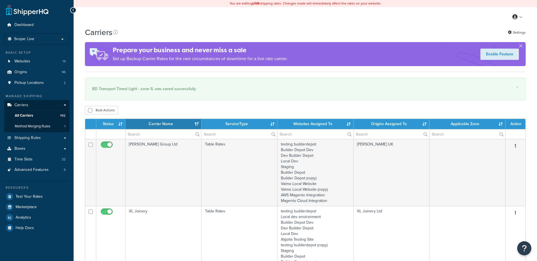
select select "15"
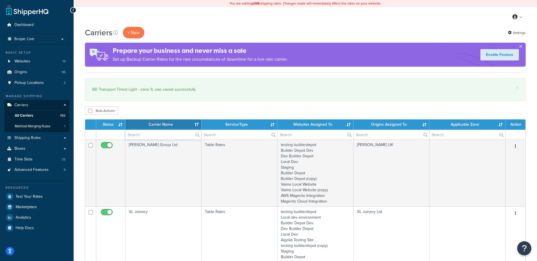
click at [135, 137] on input "text" at bounding box center [163, 135] width 76 height 10
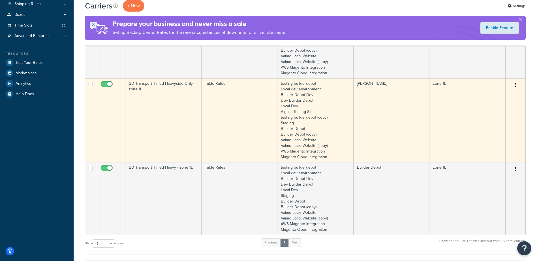
scroll to position [141, 0]
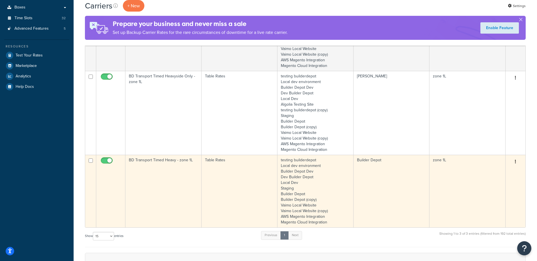
type input "1l"
click at [167, 178] on td "BD Transport Timed Heavy - zone 1L" at bounding box center [163, 191] width 76 height 73
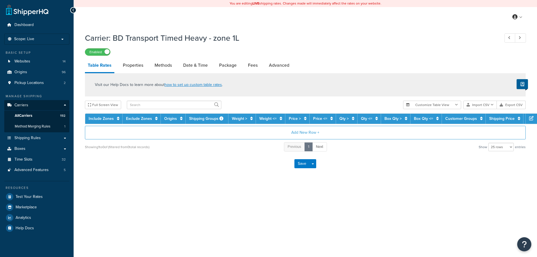
select select "25"
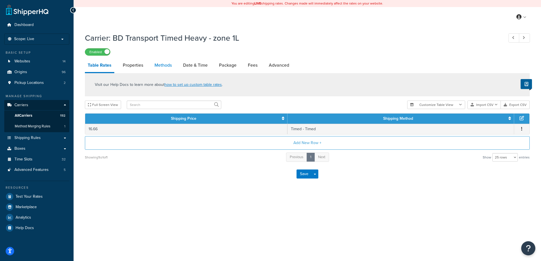
click at [166, 64] on link "Methods" at bounding box center [163, 66] width 23 height 14
select select "25"
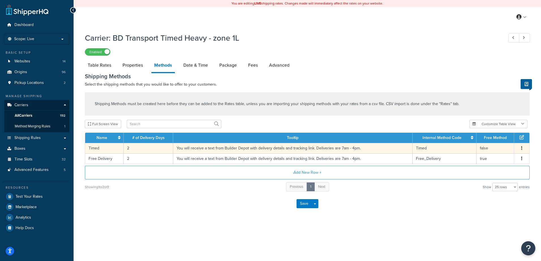
click at [132, 149] on td "2" at bounding box center [149, 148] width 50 height 10
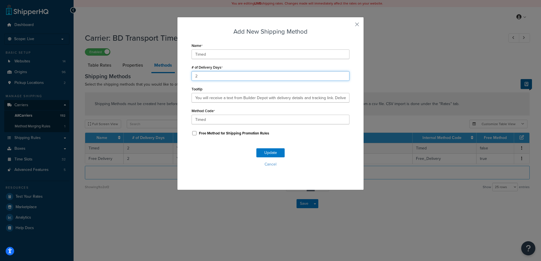
click at [182, 76] on div "Add New Shipping Method Name Timed # of Delivery Days 2 Tooltip You will receiv…" at bounding box center [270, 103] width 187 height 173
type input "1"
click at [270, 155] on button "Update" at bounding box center [270, 153] width 28 height 9
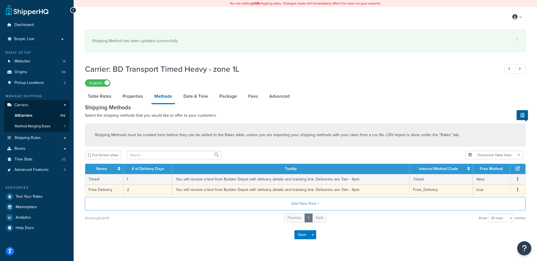
click at [139, 187] on td "2" at bounding box center [147, 190] width 49 height 10
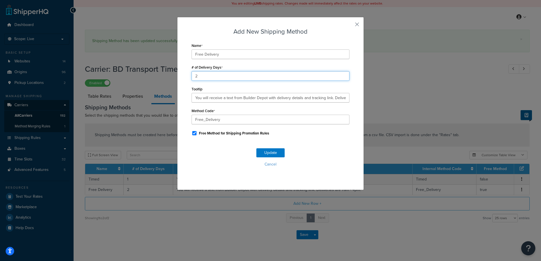
drag, startPoint x: 208, startPoint y: 75, endPoint x: 188, endPoint y: 75, distance: 19.8
click at [188, 75] on div "Add New Shipping Method Name Free Delivery # of Delivery Days 2 Tooltip You wil…" at bounding box center [270, 103] width 187 height 173
type input "1"
click at [270, 151] on button "Update" at bounding box center [270, 153] width 28 height 9
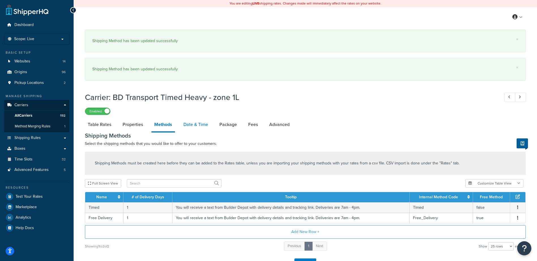
click at [196, 127] on link "Date & Time" at bounding box center [196, 125] width 30 height 14
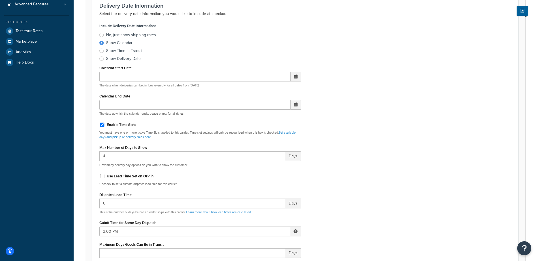
scroll to position [170, 0]
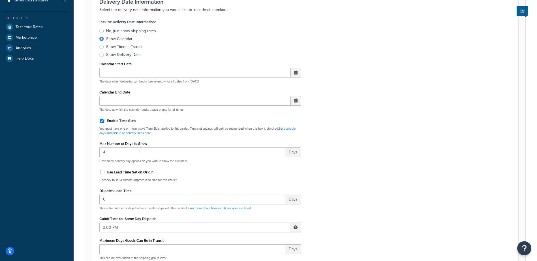
click at [296, 230] on span at bounding box center [295, 228] width 11 height 10
click at [252, 256] on span "▼" at bounding box center [253, 257] width 11 height 11
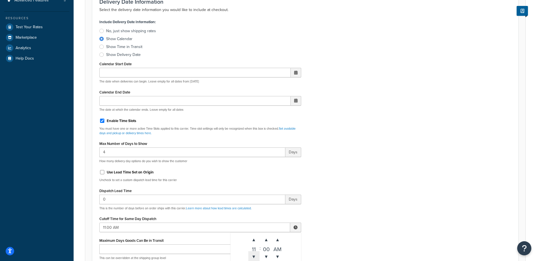
click at [252, 256] on span "▼" at bounding box center [253, 257] width 11 height 11
type input "7:00 AM"
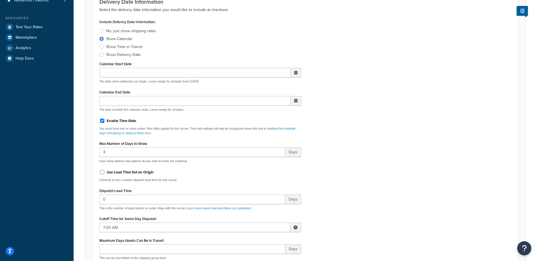
click at [338, 217] on div "Include Delivery Date Information: No, just show shipping rates Show Calendar S…" at bounding box center [305, 151] width 420 height 266
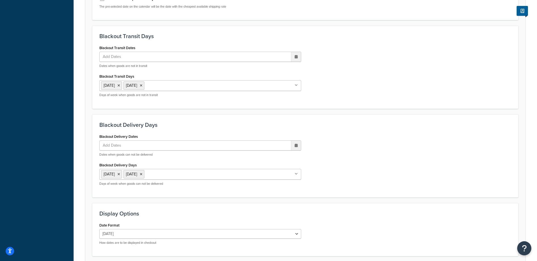
scroll to position [488, 0]
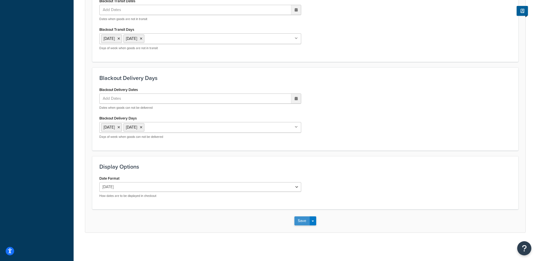
click at [295, 219] on button "Save" at bounding box center [301, 221] width 15 height 9
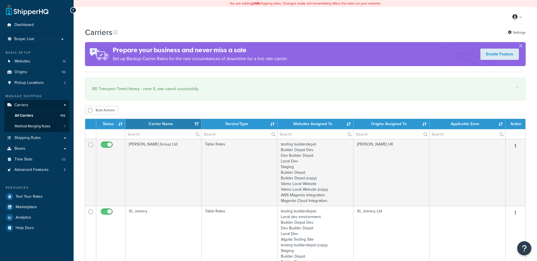
select select "15"
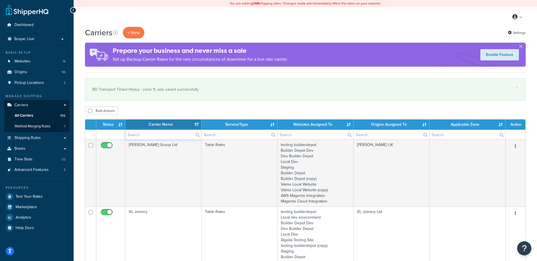
click at [128, 134] on input "text" at bounding box center [163, 135] width 76 height 10
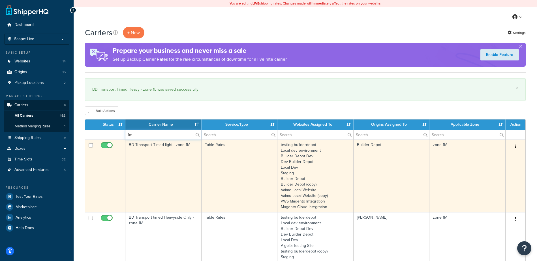
type input "1m"
click at [173, 180] on td "BD Transport Timed light - zone 1M" at bounding box center [163, 176] width 76 height 73
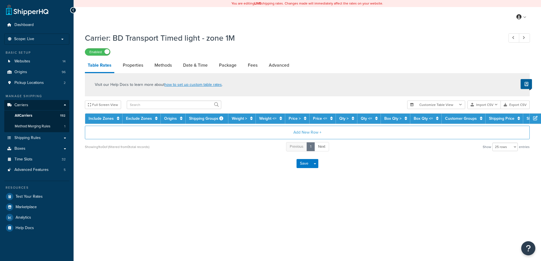
select select "25"
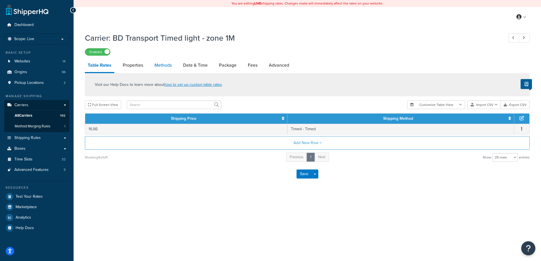
click at [160, 59] on link "Methods" at bounding box center [163, 66] width 23 height 14
select select "25"
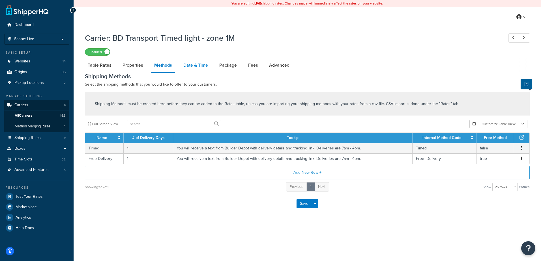
click at [185, 64] on link "Date & Time" at bounding box center [196, 66] width 30 height 14
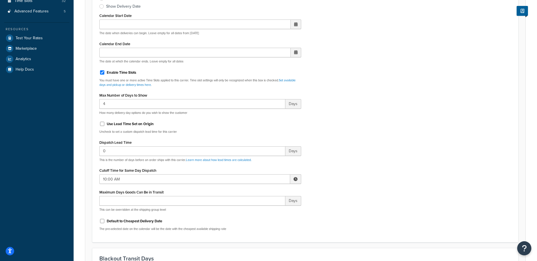
scroll to position [170, 0]
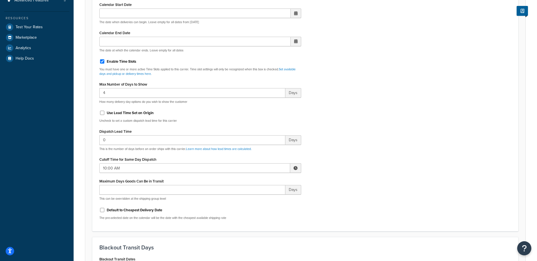
click at [294, 168] on span at bounding box center [295, 168] width 4 height 4
click at [256, 196] on span "▼" at bounding box center [253, 197] width 11 height 11
click at [254, 196] on span "▼" at bounding box center [253, 197] width 11 height 11
type input "7:00 AM"
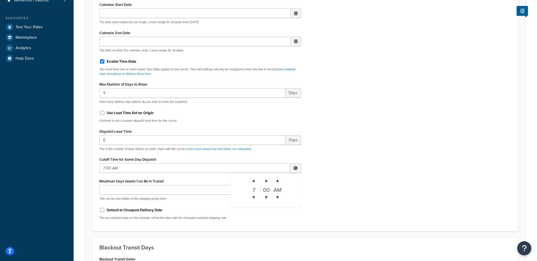
click at [360, 153] on div "Include Delivery Date Information: No, just show shipping rates Show Calendar S…" at bounding box center [305, 91] width 420 height 266
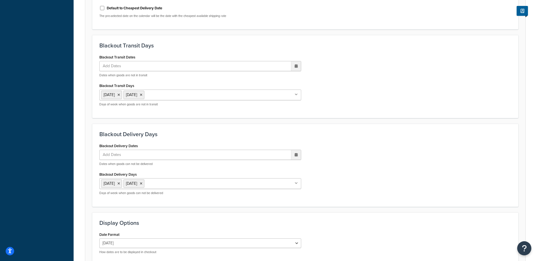
scroll to position [428, 0]
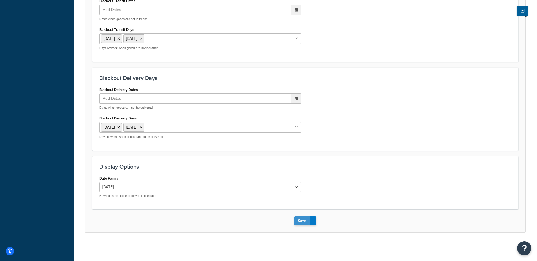
click at [297, 220] on button "Save" at bounding box center [301, 221] width 15 height 9
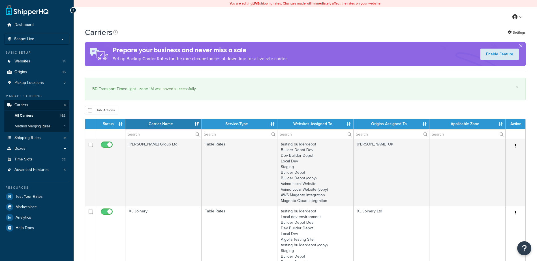
select select "15"
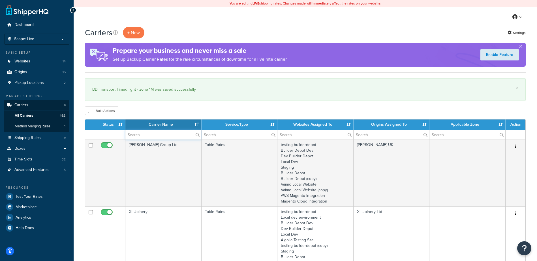
click at [125, 135] on input "text" at bounding box center [163, 135] width 76 height 10
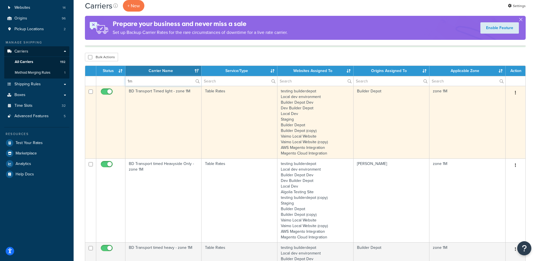
scroll to position [141, 0]
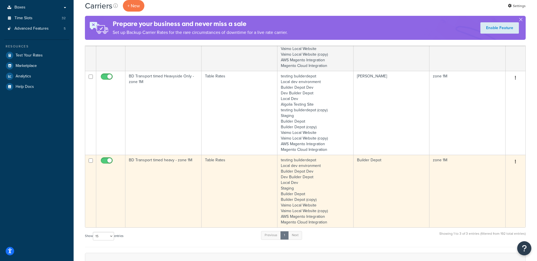
type input "1m"
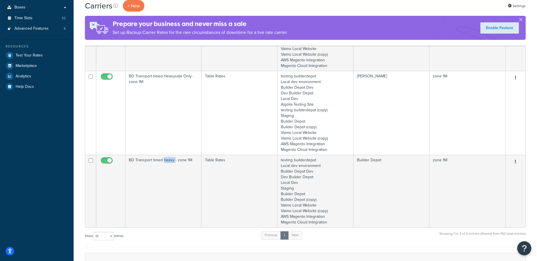
click at [168, 171] on td "BD Transport timed heavy - zone 1M" at bounding box center [163, 191] width 76 height 73
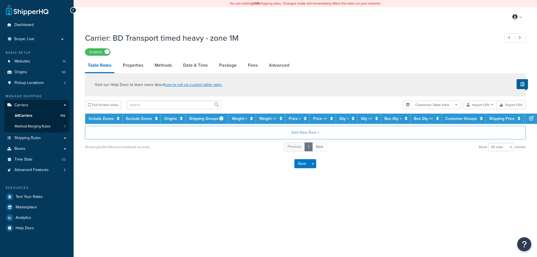
select select "25"
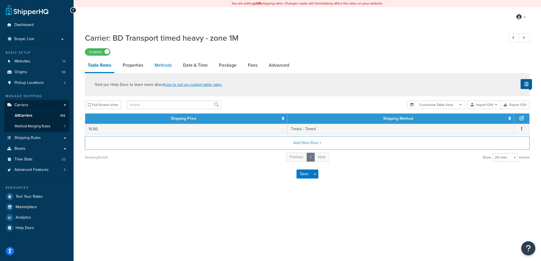
click at [158, 62] on link "Methods" at bounding box center [163, 66] width 23 height 14
select select "25"
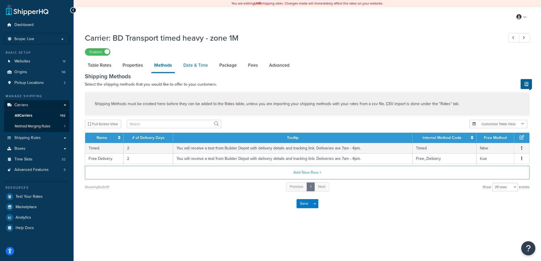
click at [194, 65] on link "Date & Time" at bounding box center [196, 66] width 30 height 14
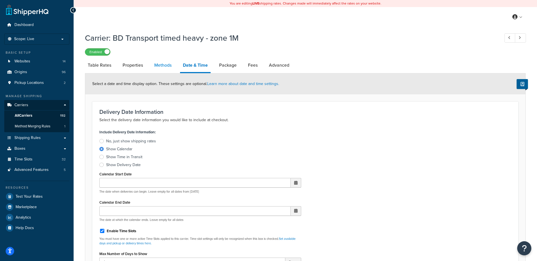
click at [164, 64] on link "Methods" at bounding box center [162, 66] width 23 height 14
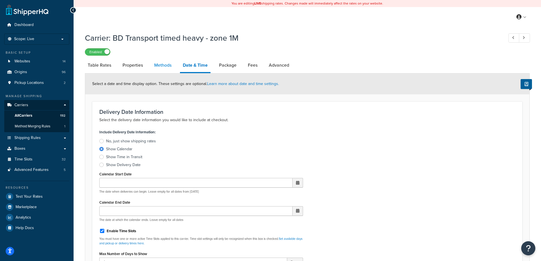
select select "25"
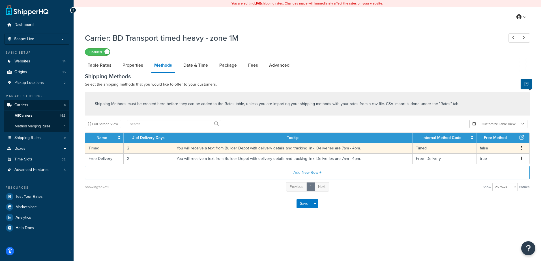
click at [134, 148] on td "2" at bounding box center [149, 148] width 50 height 10
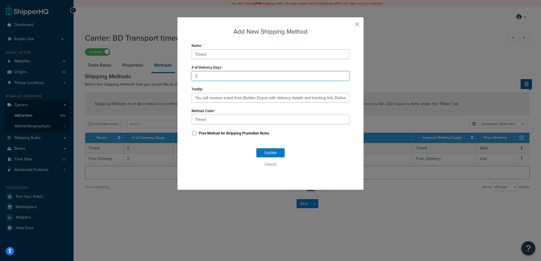
drag, startPoint x: 188, startPoint y: 76, endPoint x: 178, endPoint y: 78, distance: 10.6
click at [178, 78] on div "Add New Shipping Method Name Timed # of Delivery Days 2 Tooltip You will receiv…" at bounding box center [270, 103] width 187 height 173
type input "1"
click at [269, 154] on button "Update" at bounding box center [270, 153] width 28 height 9
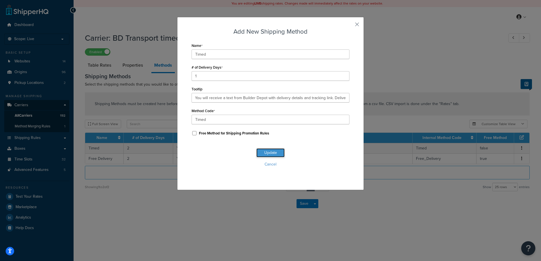
scroll to position [0, 0]
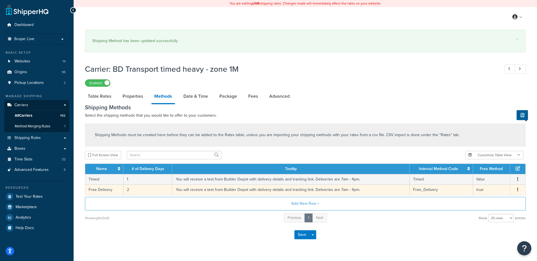
click at [139, 188] on td "2" at bounding box center [147, 190] width 49 height 10
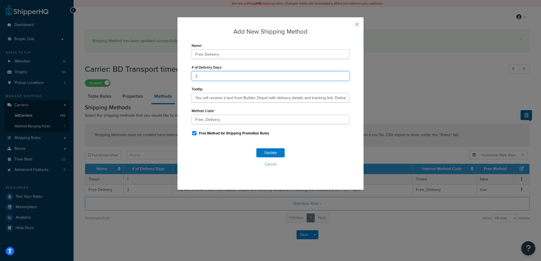
drag, startPoint x: 207, startPoint y: 74, endPoint x: 168, endPoint y: 74, distance: 38.8
click at [168, 74] on div "Add New Shipping Method Name Free Delivery # of Delivery Days 2 Tooltip You wil…" at bounding box center [270, 130] width 541 height 261
type input "1"
click at [263, 153] on button "Update" at bounding box center [270, 153] width 28 height 9
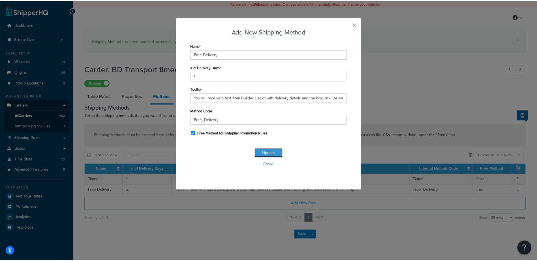
scroll to position [0, 0]
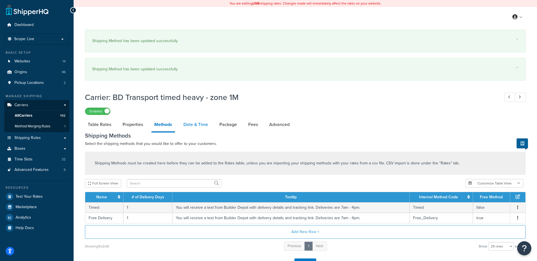
click at [195, 125] on link "Date & Time" at bounding box center [196, 125] width 30 height 14
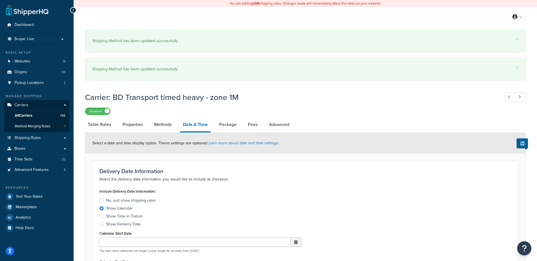
scroll to position [198, 0]
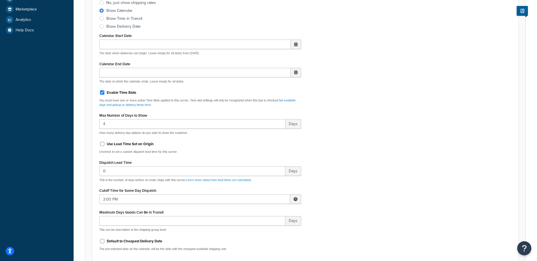
click at [297, 199] on span at bounding box center [295, 200] width 4 height 4
click at [253, 230] on span "▼" at bounding box center [253, 228] width 11 height 11
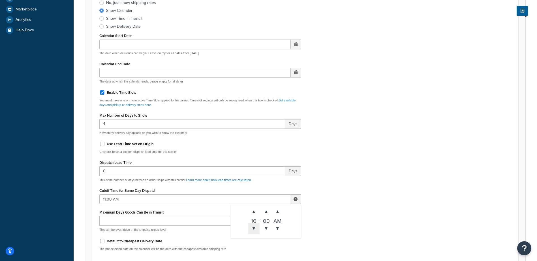
click at [253, 230] on span "▼" at bounding box center [253, 228] width 11 height 11
click at [254, 230] on span "▼" at bounding box center [253, 228] width 11 height 11
type input "7:00 AM"
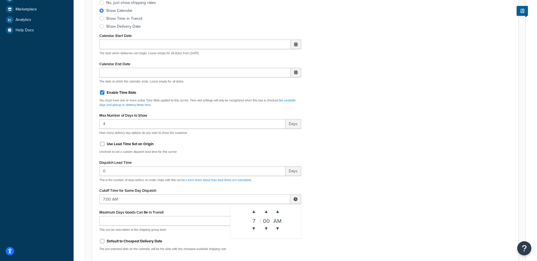
click at [357, 213] on div "Include Delivery Date Information: No, just show shipping rates Show Calendar S…" at bounding box center [305, 123] width 420 height 266
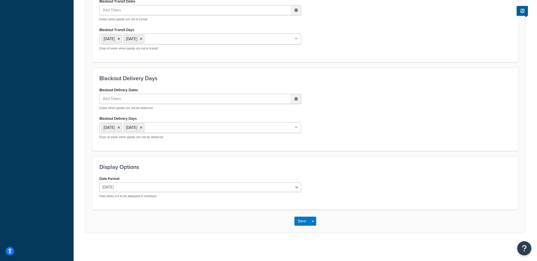
scroll to position [488, 0]
click at [307, 224] on button "Save" at bounding box center [301, 221] width 15 height 9
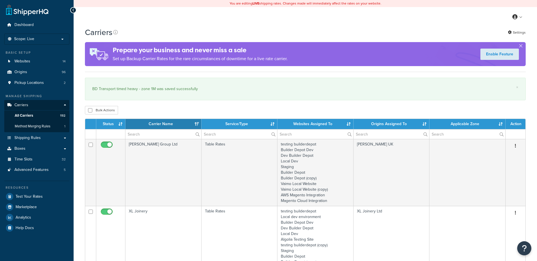
select select "15"
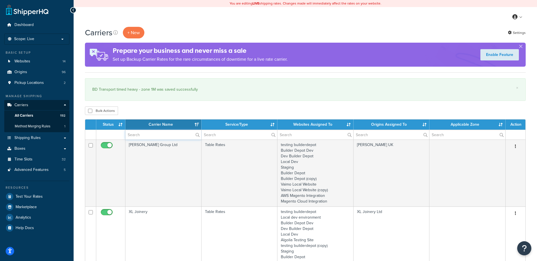
click at [137, 136] on input "text" at bounding box center [163, 135] width 76 height 10
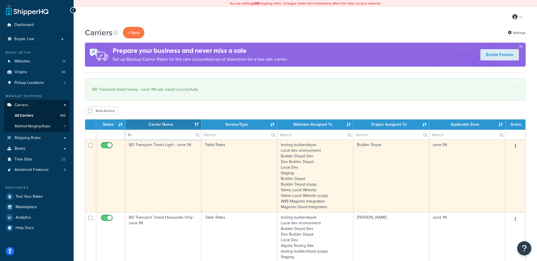
type input "1n"
click at [158, 166] on td "BD Transport Timed Light - zone 1N" at bounding box center [163, 176] width 76 height 73
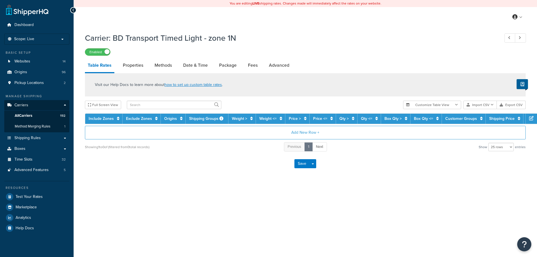
select select "25"
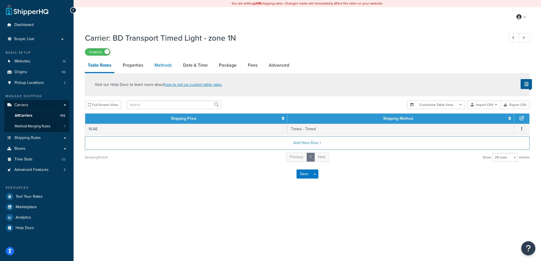
click at [161, 68] on link "Methods" at bounding box center [163, 66] width 23 height 14
select select "25"
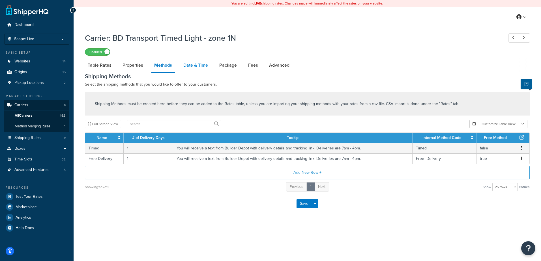
click at [198, 70] on link "Date & Time" at bounding box center [196, 66] width 30 height 14
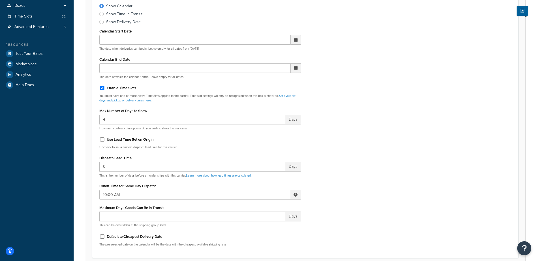
scroll to position [198, 0]
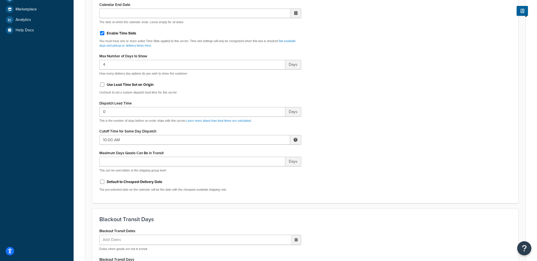
click at [294, 139] on span at bounding box center [295, 140] width 4 height 4
click at [252, 169] on span "▼" at bounding box center [253, 169] width 11 height 11
type input "7:00 AM"
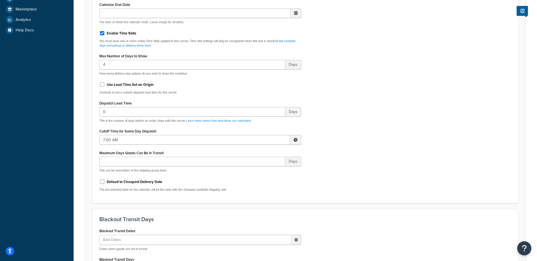
click at [353, 149] on div "Include Delivery Date Information: No, just show shipping rates Show Calendar S…" at bounding box center [305, 63] width 420 height 266
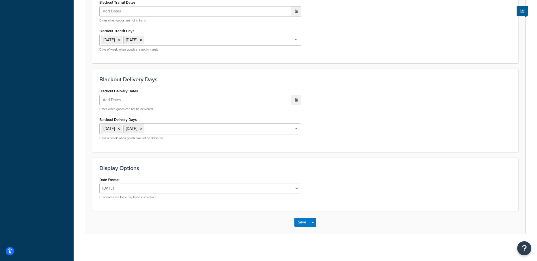
scroll to position [428, 0]
click at [299, 221] on button "Save" at bounding box center [301, 221] width 15 height 9
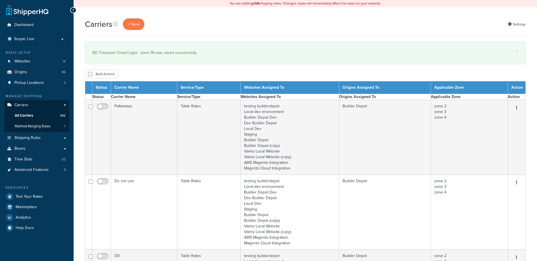
select select "15"
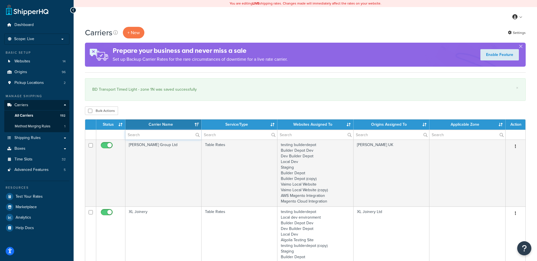
click at [143, 136] on input "text" at bounding box center [163, 135] width 76 height 10
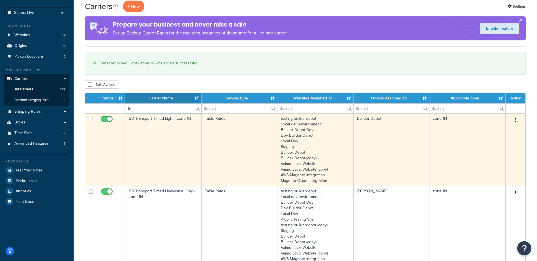
scroll to position [141, 0]
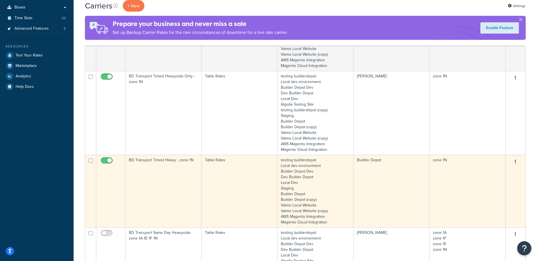
type input "1n"
click at [159, 176] on td "BD Transport Timed Heavy - zone 1N" at bounding box center [163, 191] width 76 height 73
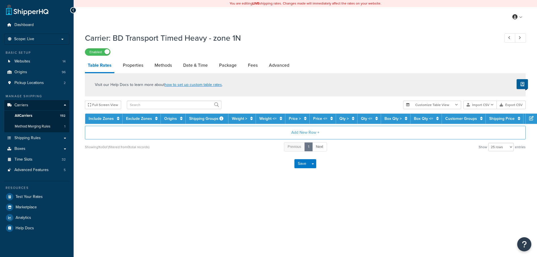
select select "25"
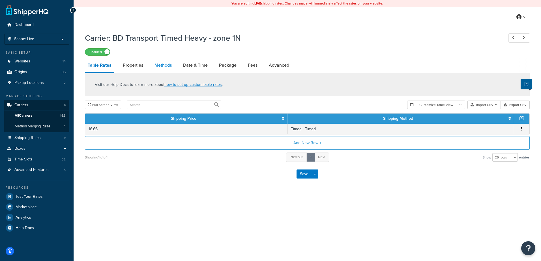
click at [169, 63] on link "Methods" at bounding box center [163, 66] width 23 height 14
select select "25"
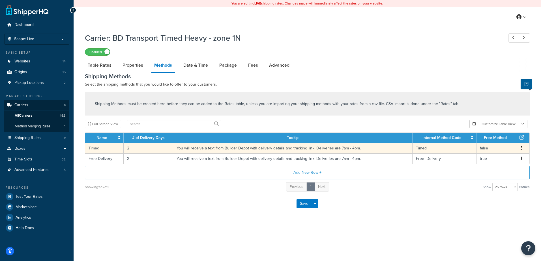
click at [148, 151] on td "2" at bounding box center [149, 148] width 50 height 10
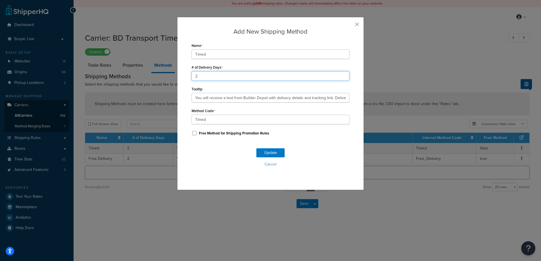
drag, startPoint x: 182, startPoint y: 79, endPoint x: 178, endPoint y: 80, distance: 3.6
click at [179, 80] on div "Add New Shipping Method Name Timed # of Delivery Days 2 Tooltip You will receiv…" at bounding box center [270, 103] width 187 height 173
type input "1"
click at [266, 152] on button "Update" at bounding box center [270, 153] width 28 height 9
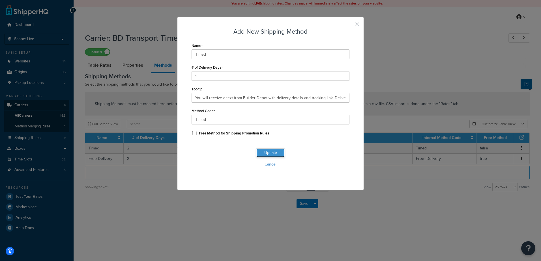
scroll to position [0, 0]
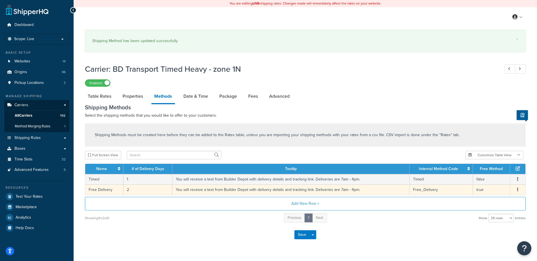
click at [132, 187] on td "2" at bounding box center [147, 190] width 49 height 10
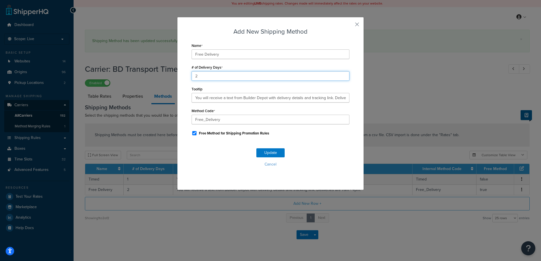
drag, startPoint x: 202, startPoint y: 77, endPoint x: 177, endPoint y: 77, distance: 25.2
click at [177, 77] on div "Add New Shipping Method Name Free Delivery # of Delivery Days 2 Tooltip You wil…" at bounding box center [270, 103] width 187 height 173
type input "1"
click at [276, 151] on button "Update" at bounding box center [270, 153] width 28 height 9
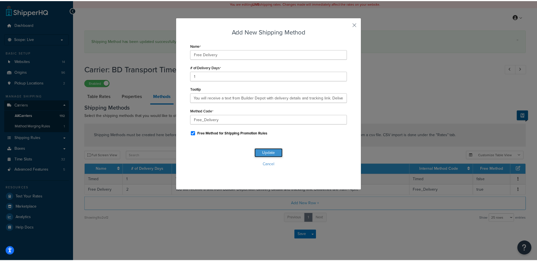
scroll to position [0, 0]
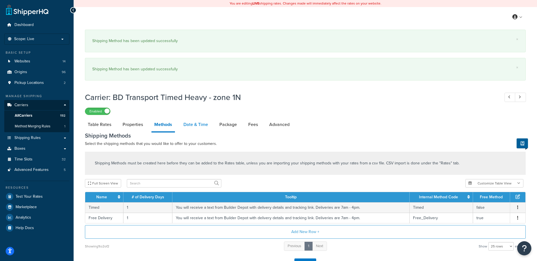
click at [195, 126] on link "Date & Time" at bounding box center [196, 125] width 30 height 14
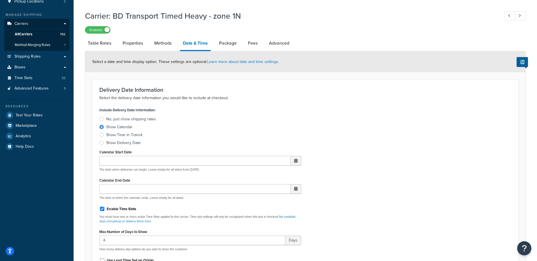
scroll to position [226, 0]
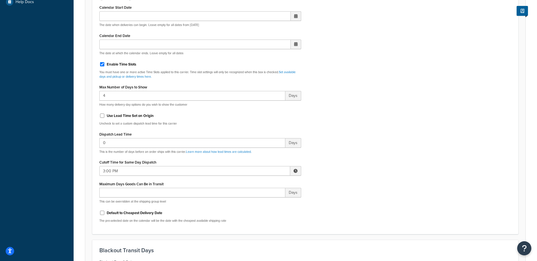
drag, startPoint x: 295, startPoint y: 172, endPoint x: 287, endPoint y: 173, distance: 8.6
click at [295, 172] on span at bounding box center [295, 171] width 4 height 4
click at [251, 198] on span "▼" at bounding box center [253, 200] width 11 height 11
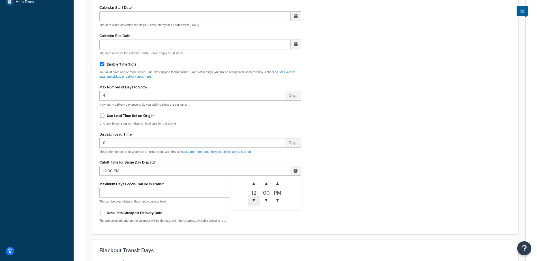
click at [251, 198] on span "▼" at bounding box center [253, 200] width 11 height 11
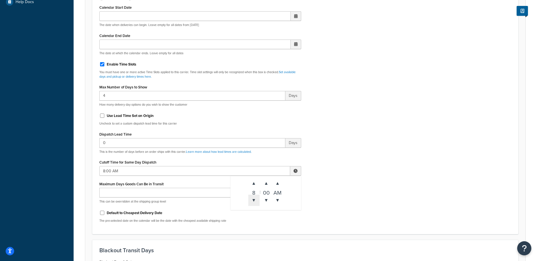
type input "7:00 AM"
click at [347, 169] on div "Include Delivery Date Information: No, just show shipping rates Show Calendar S…" at bounding box center [305, 94] width 420 height 266
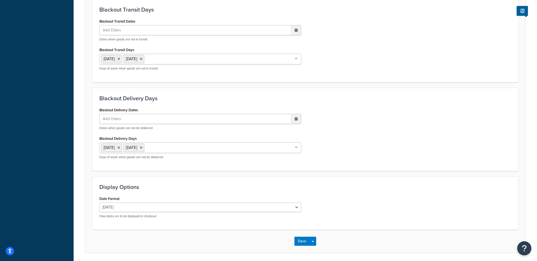
scroll to position [488, 0]
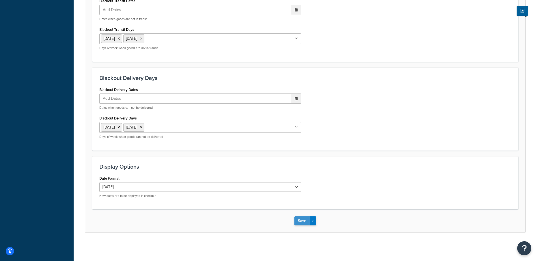
click at [302, 222] on button "Save" at bounding box center [301, 221] width 15 height 9
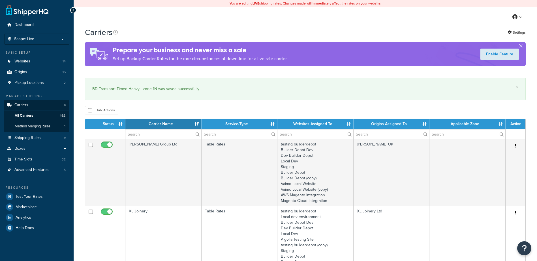
select select "15"
